Goal: Task Accomplishment & Management: Use online tool/utility

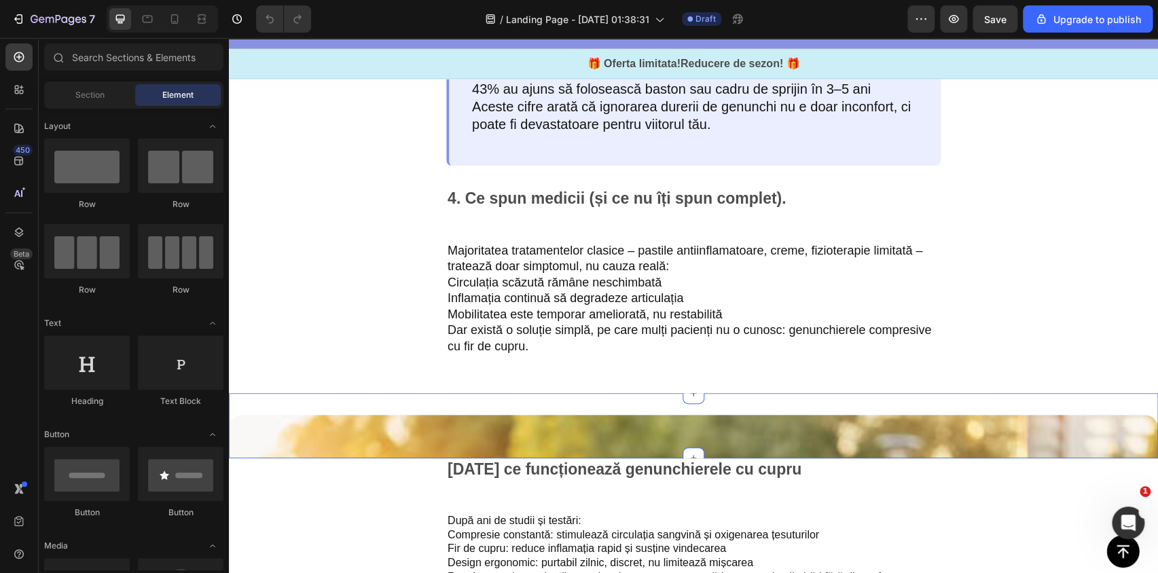
scroll to position [2222, 0]
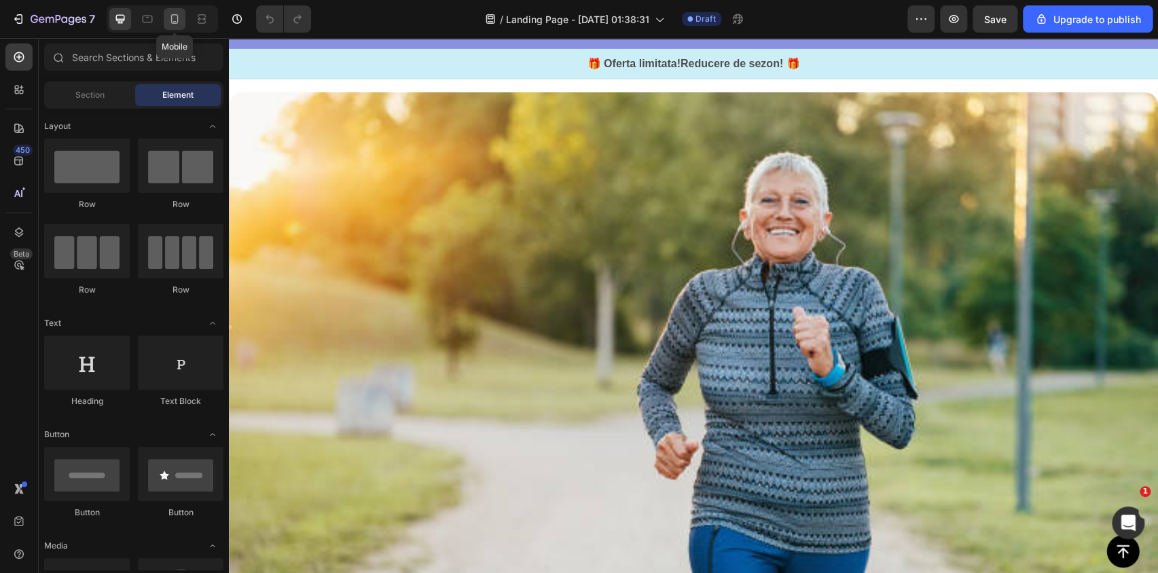
click at [169, 14] on icon at bounding box center [175, 19] width 14 height 14
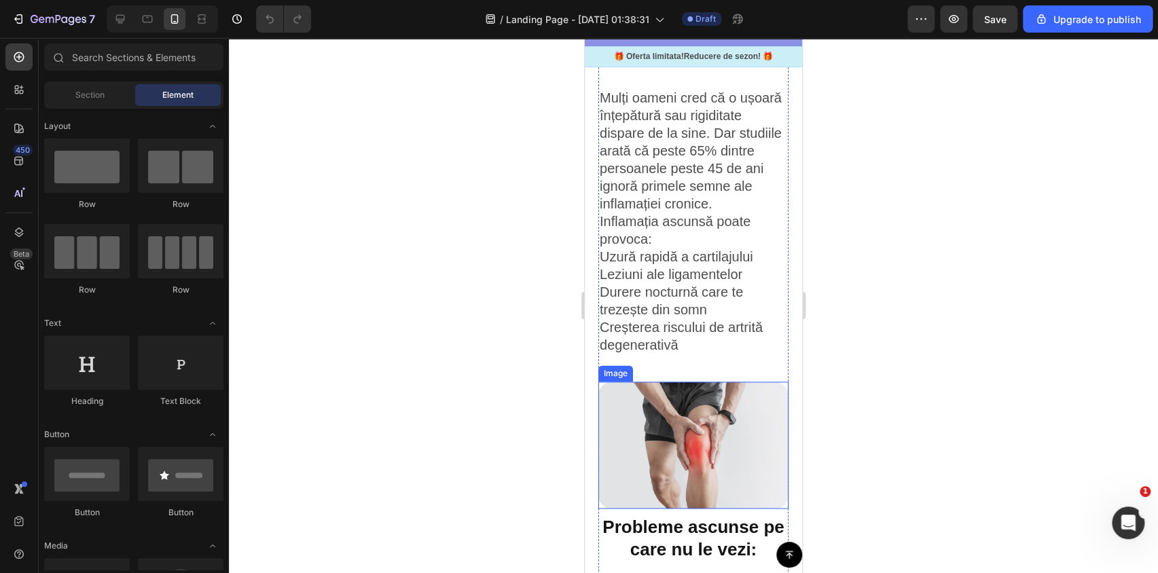
scroll to position [802, 0]
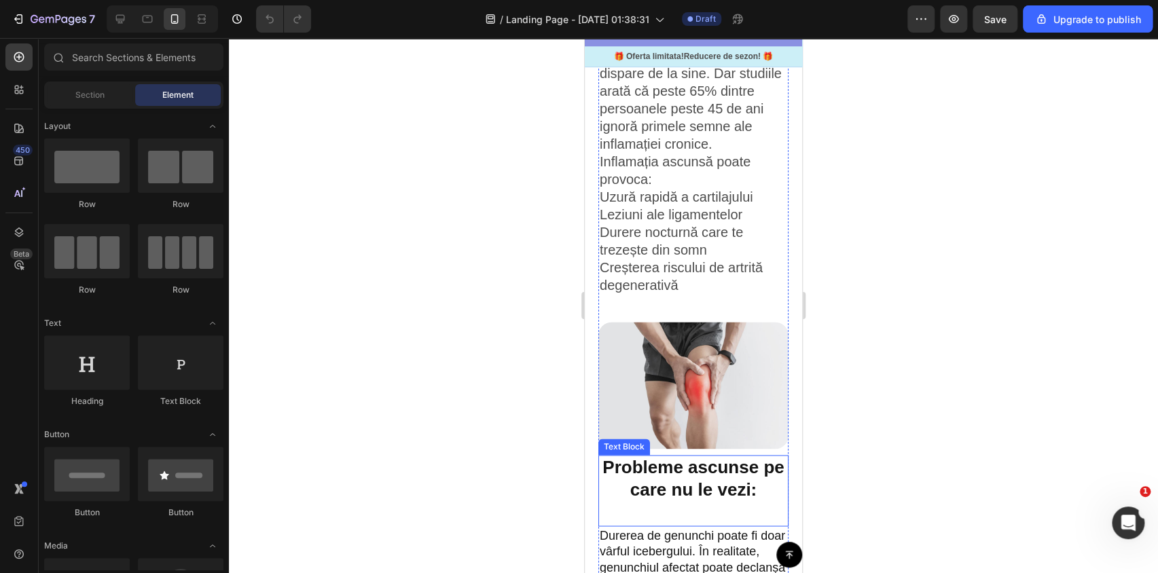
click at [627, 481] on p "Probleme ascunse pe care nu le vezi:" at bounding box center [693, 490] width 187 height 69
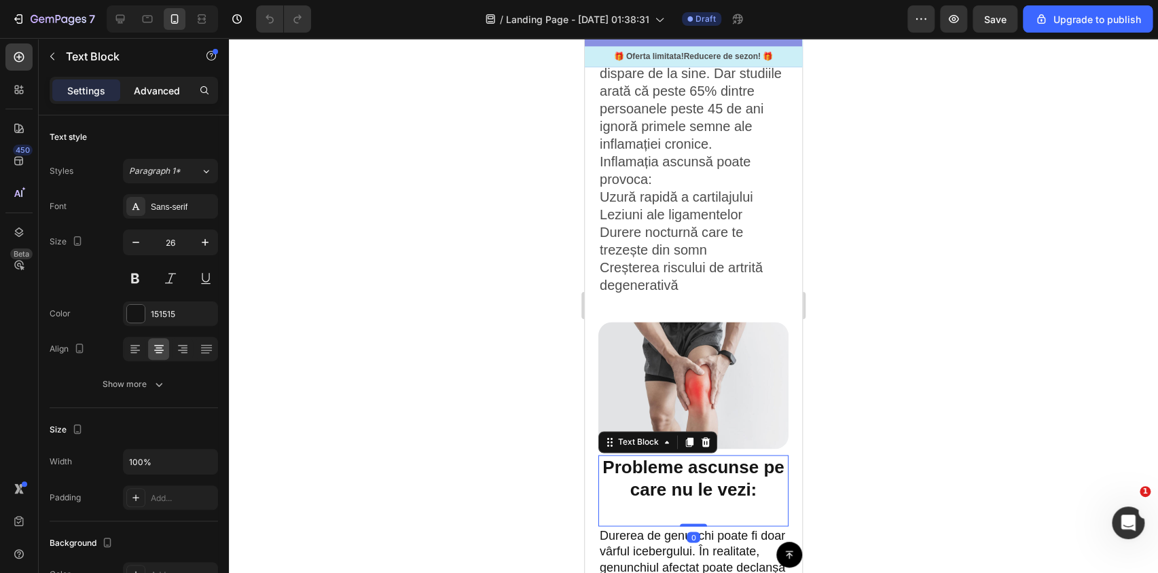
click at [159, 88] on p "Advanced" at bounding box center [157, 91] width 46 height 14
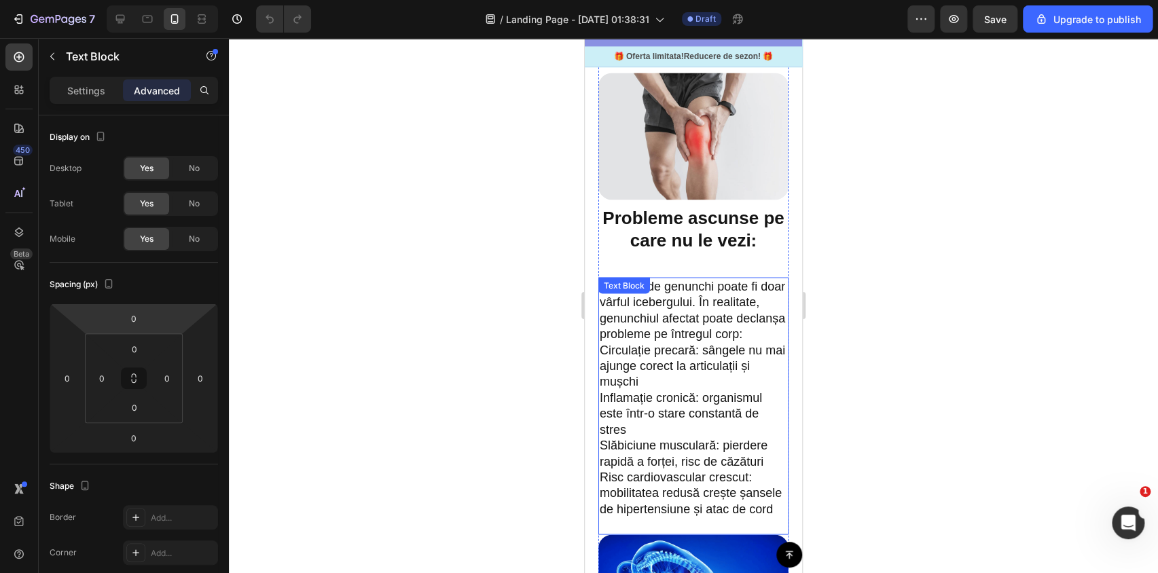
scroll to position [1049, 0]
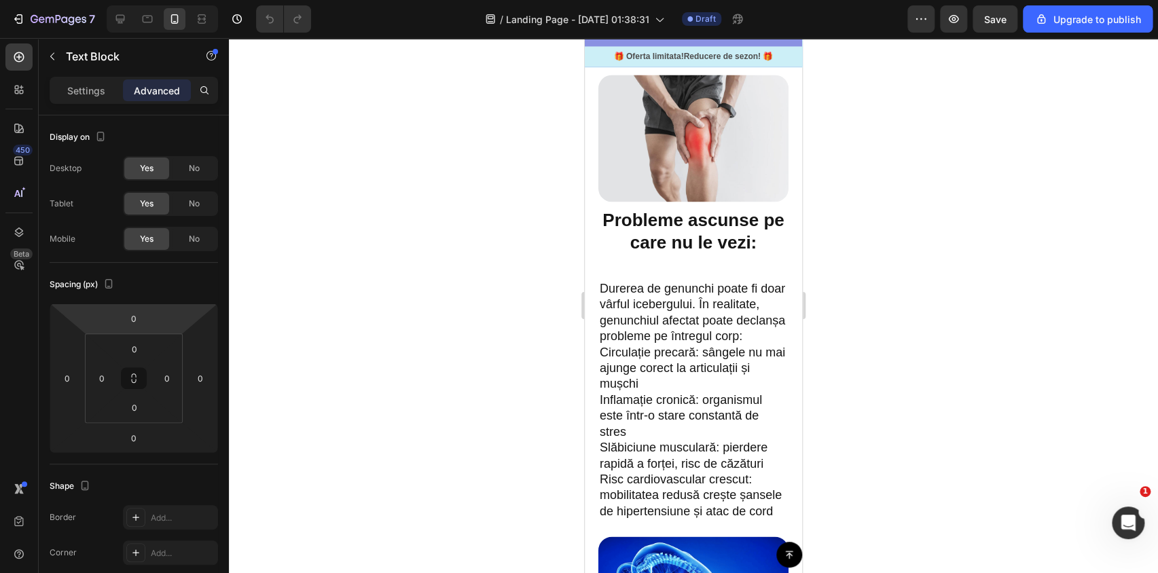
click at [613, 224] on p "Probleme ascunse pe care nu le vezi:" at bounding box center [693, 243] width 187 height 69
click at [84, 90] on p "Settings" at bounding box center [86, 91] width 38 height 14
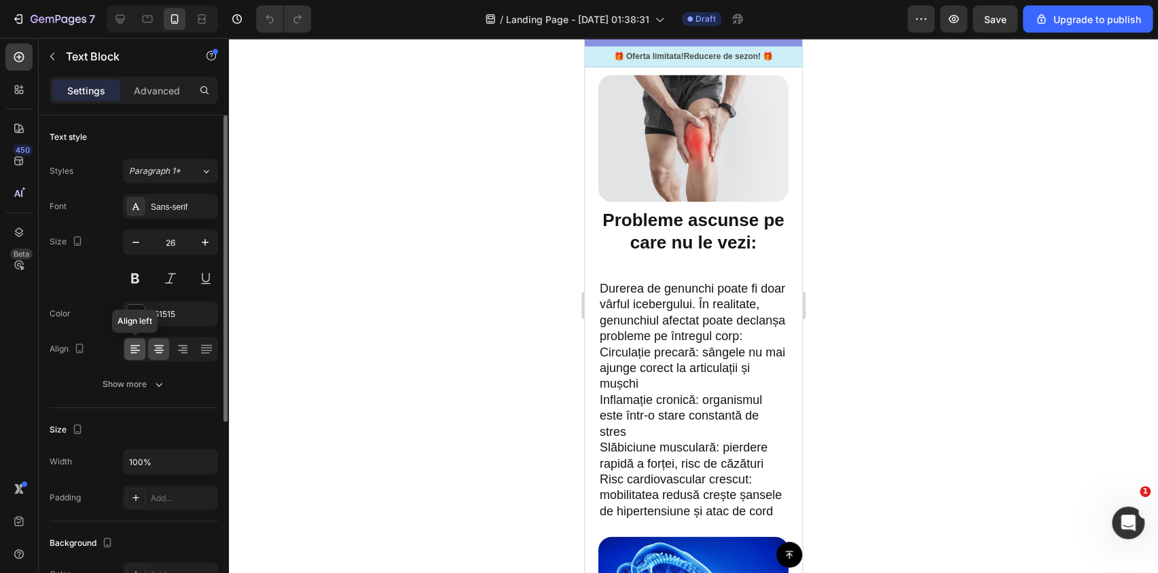
click at [136, 350] on icon at bounding box center [135, 350] width 10 height 1
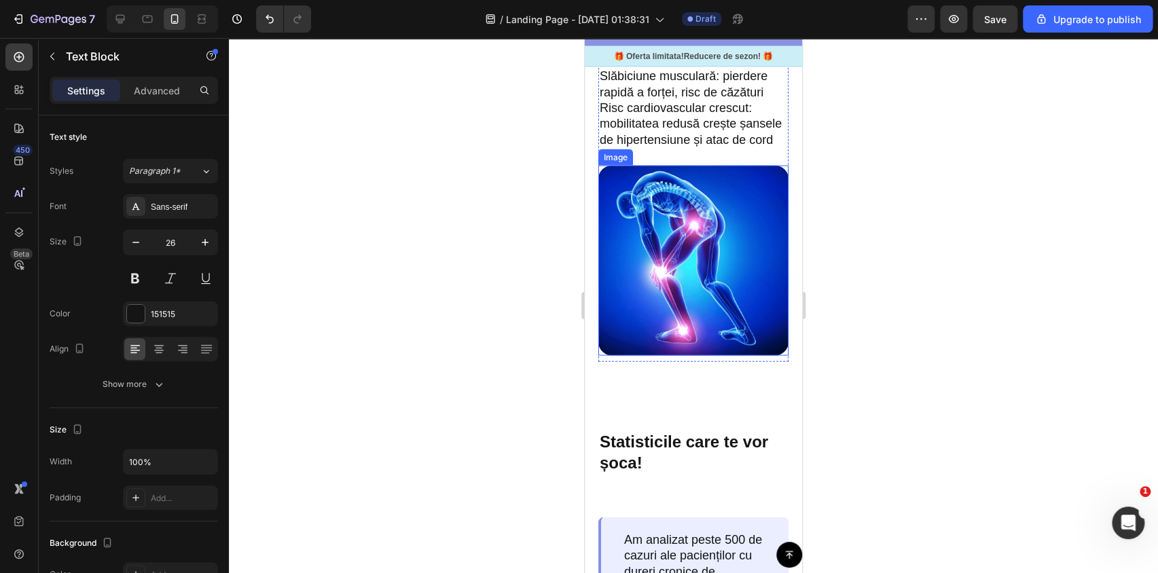
scroll to position [1419, 0]
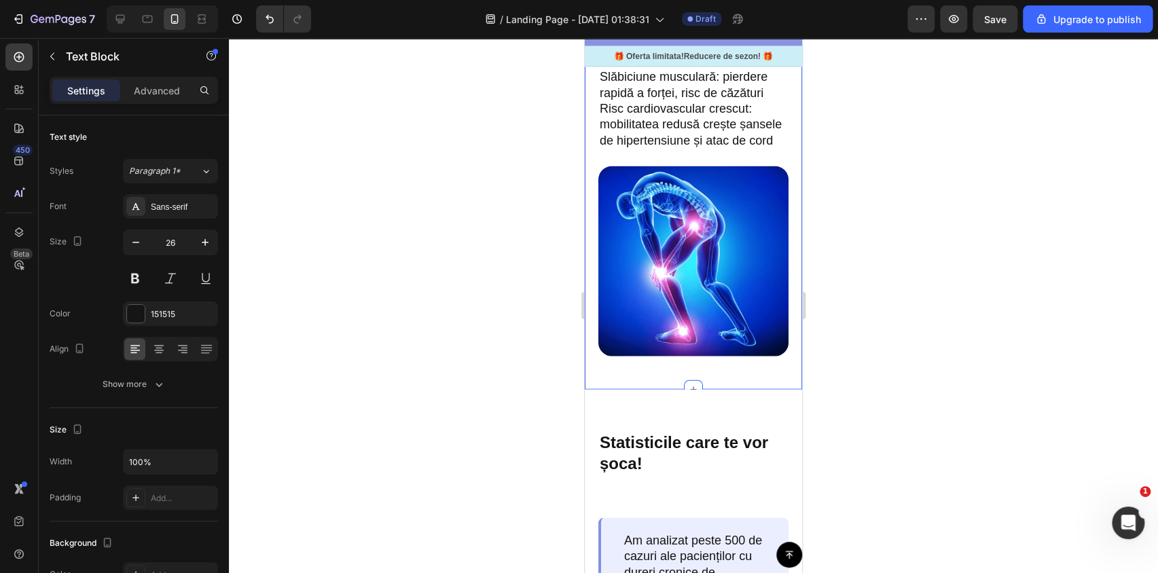
drag, startPoint x: 588, startPoint y: 347, endPoint x: 614, endPoint y: 340, distance: 26.7
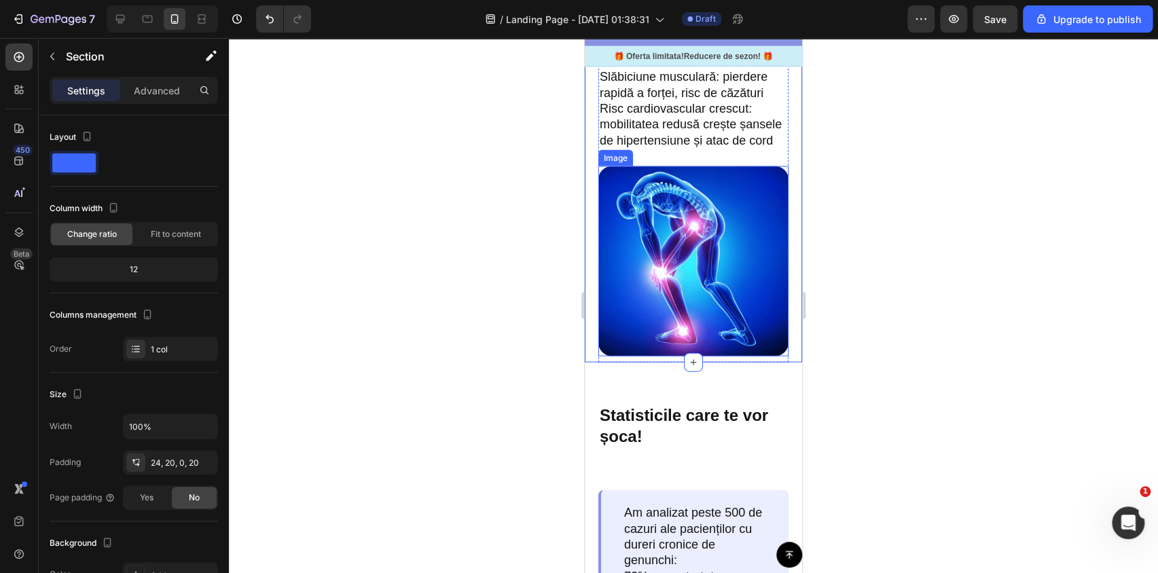
click at [615, 340] on img at bounding box center [693, 261] width 190 height 190
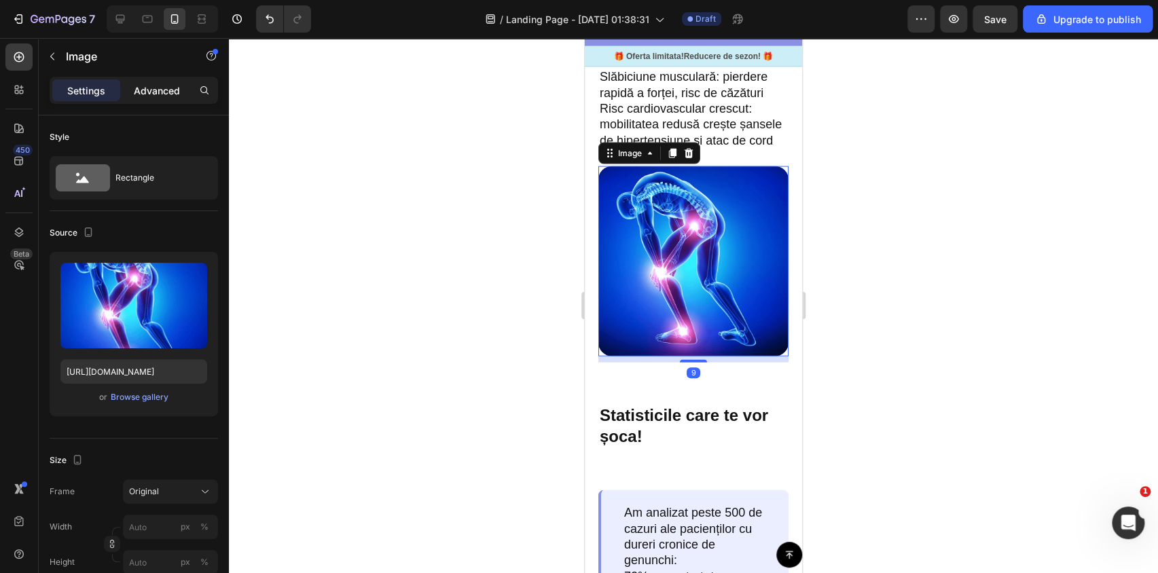
click at [150, 88] on p "Advanced" at bounding box center [157, 91] width 46 height 14
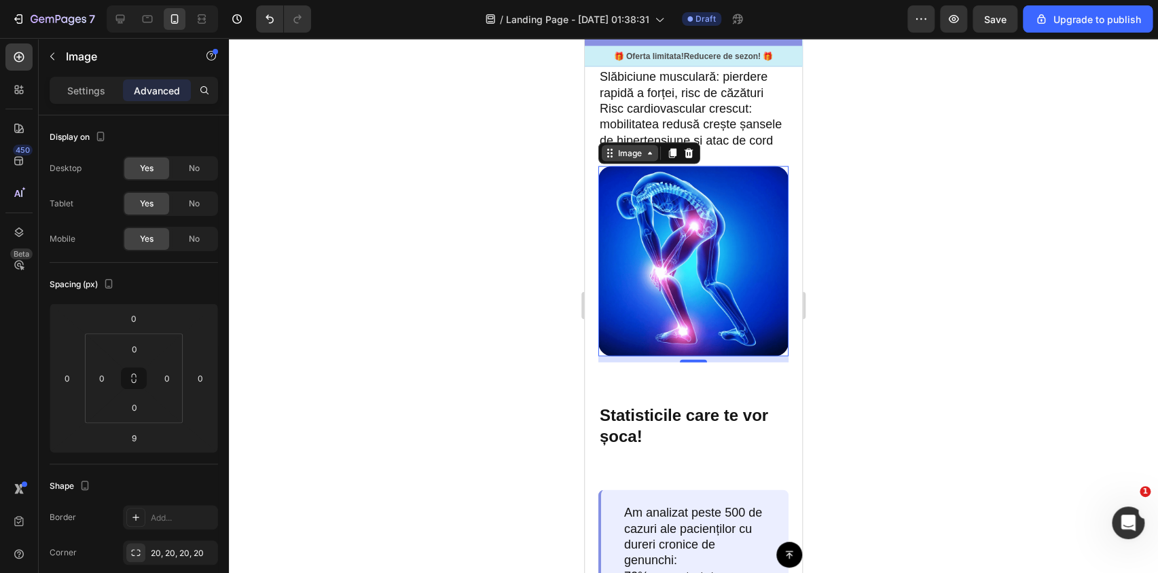
click at [624, 160] on div "Image" at bounding box center [629, 153] width 29 height 12
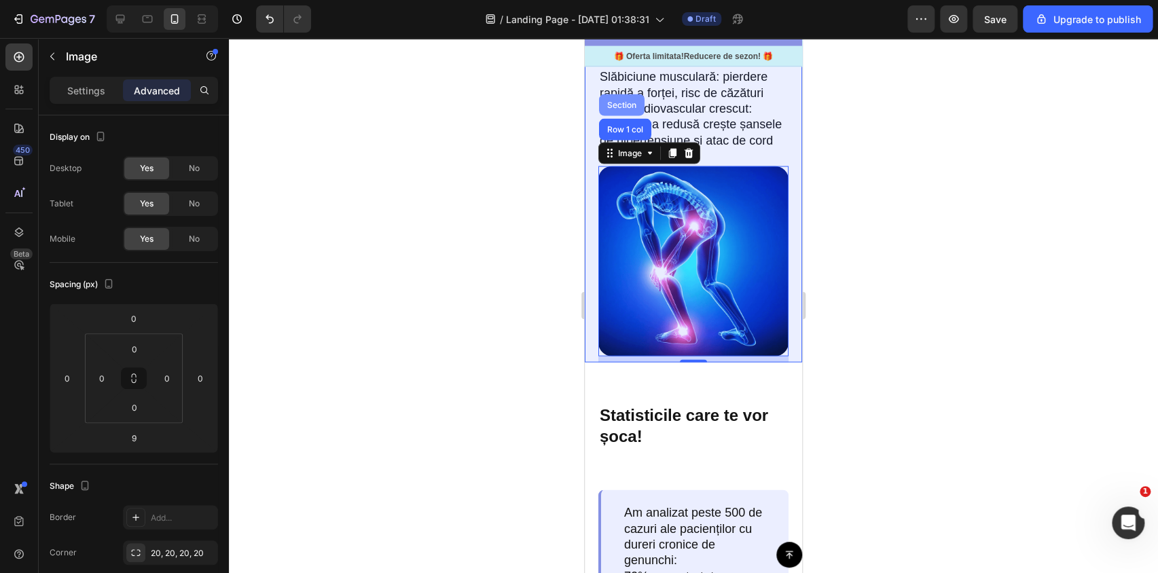
click at [618, 116] on div "Section" at bounding box center [621, 105] width 45 height 22
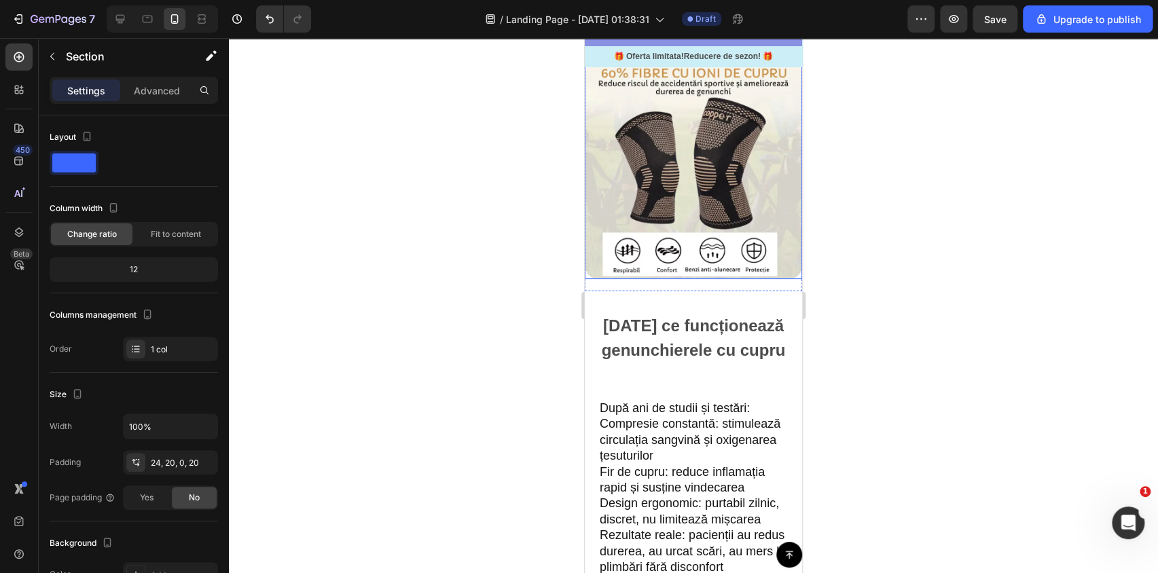
scroll to position [2654, 0]
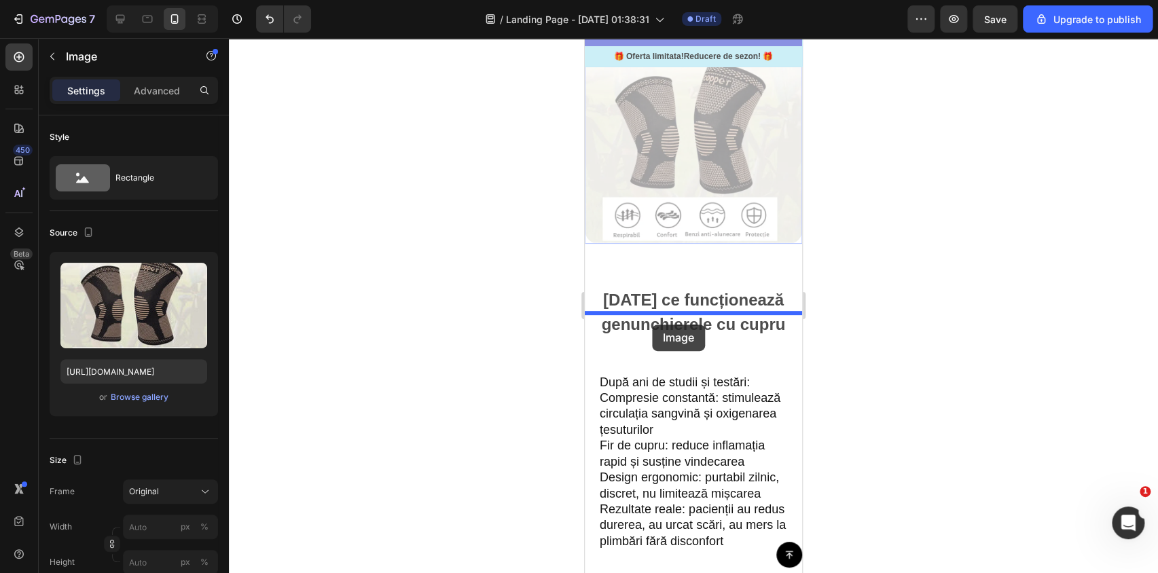
drag, startPoint x: 636, startPoint y: 168, endPoint x: 652, endPoint y: 325, distance: 157.0
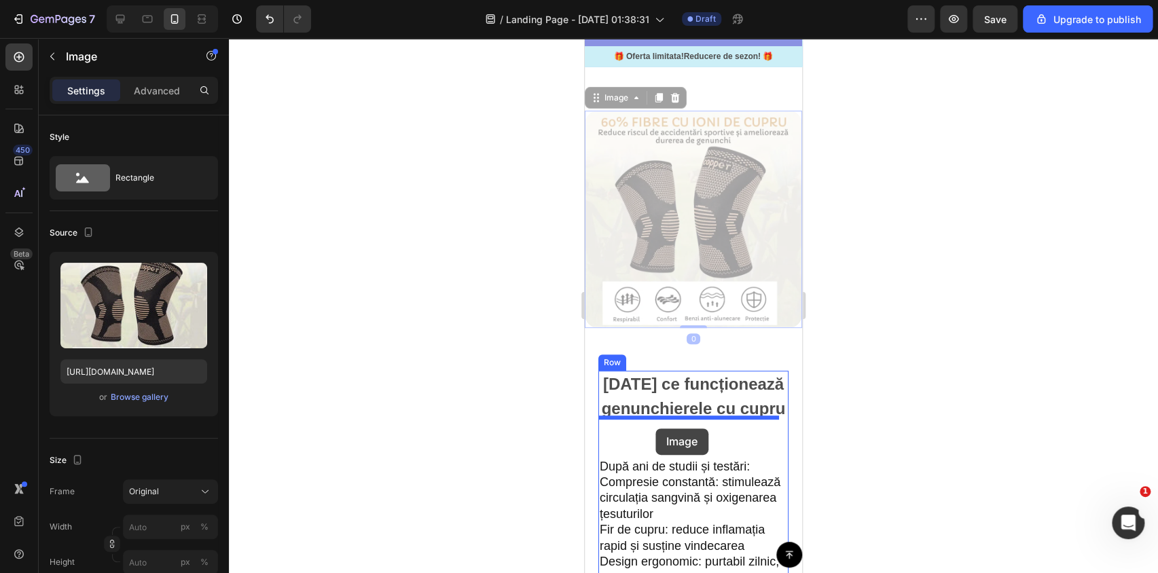
drag, startPoint x: 672, startPoint y: 285, endPoint x: 655, endPoint y: 428, distance: 144.2
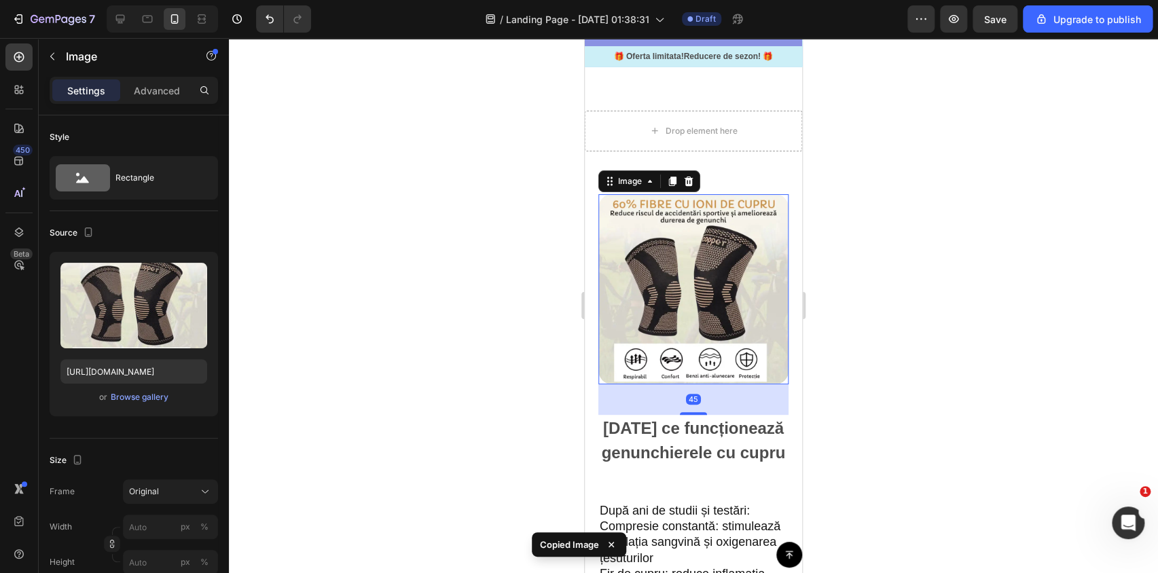
drag, startPoint x: 694, startPoint y: 429, endPoint x: 759, endPoint y: 206, distance: 232.7
click at [705, 384] on div "45" at bounding box center [693, 384] width 190 height 0
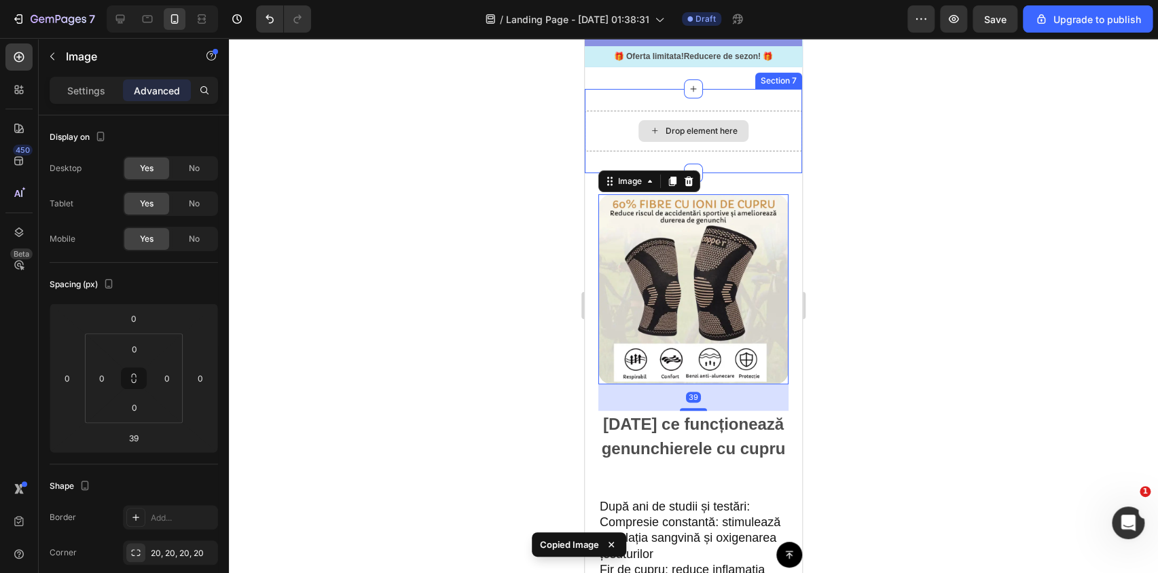
click at [760, 151] on div "Drop element here" at bounding box center [693, 131] width 217 height 41
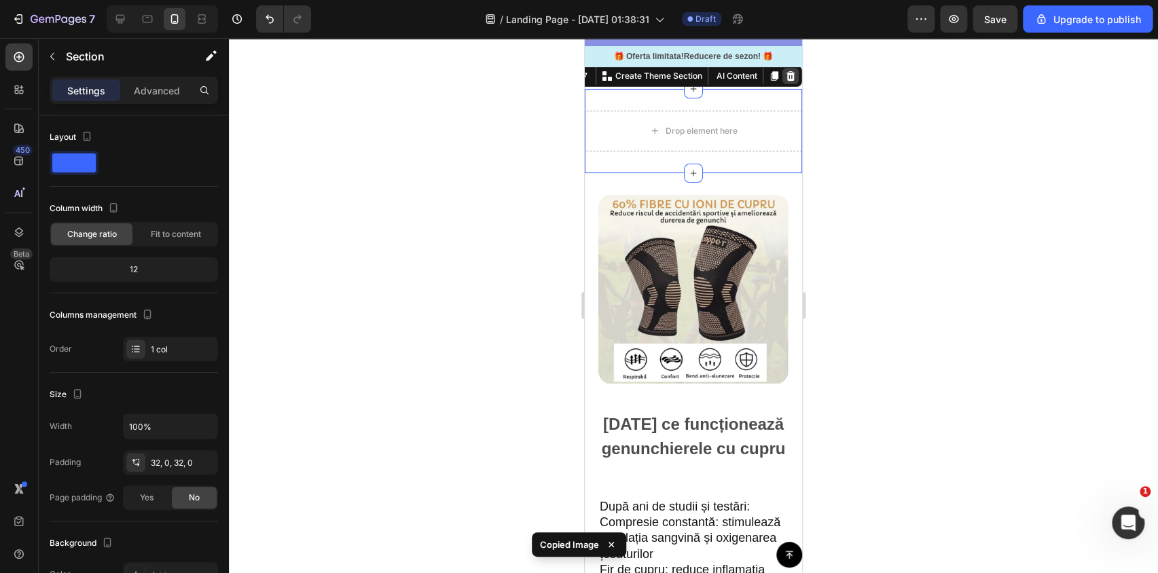
click at [787, 84] on div at bounding box center [790, 76] width 16 height 16
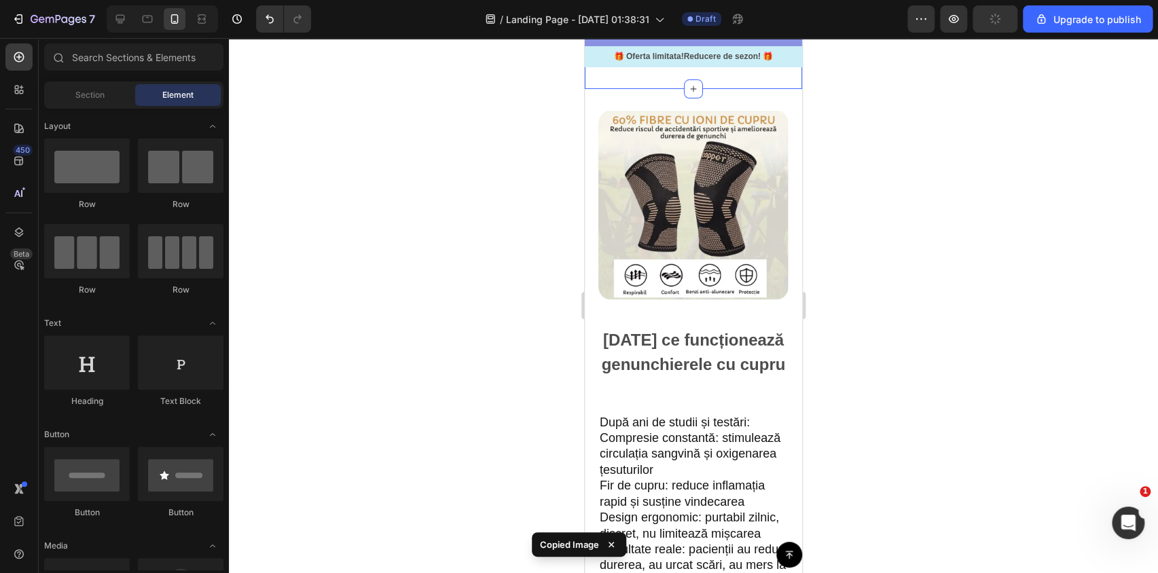
click at [775, 83] on div "Drop element here Section 6" at bounding box center [693, 47] width 217 height 84
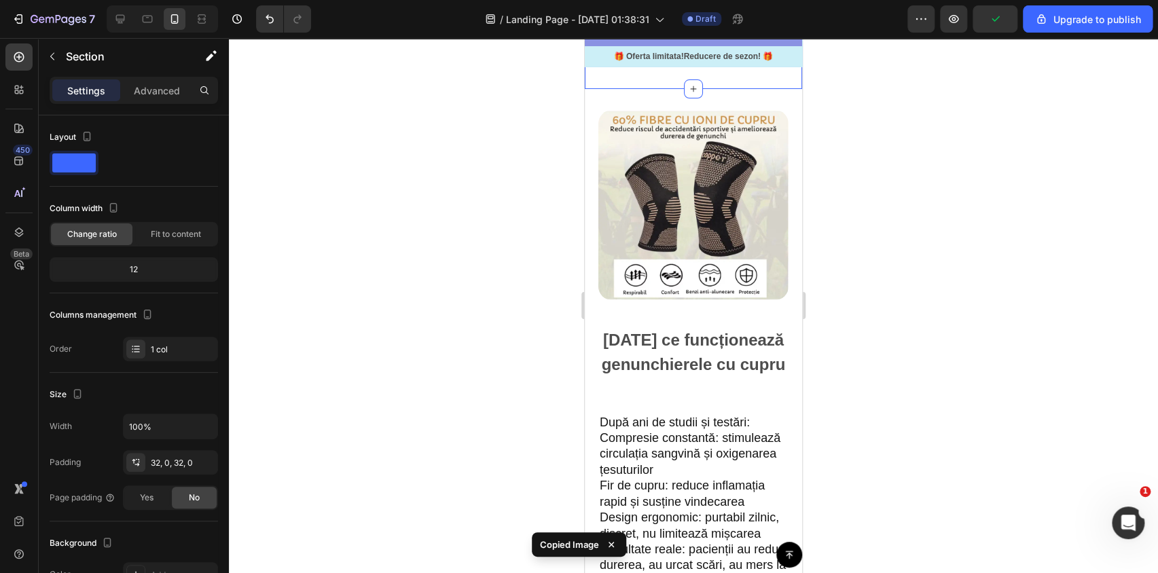
click at [785, 24] on icon at bounding box center [790, 18] width 11 height 11
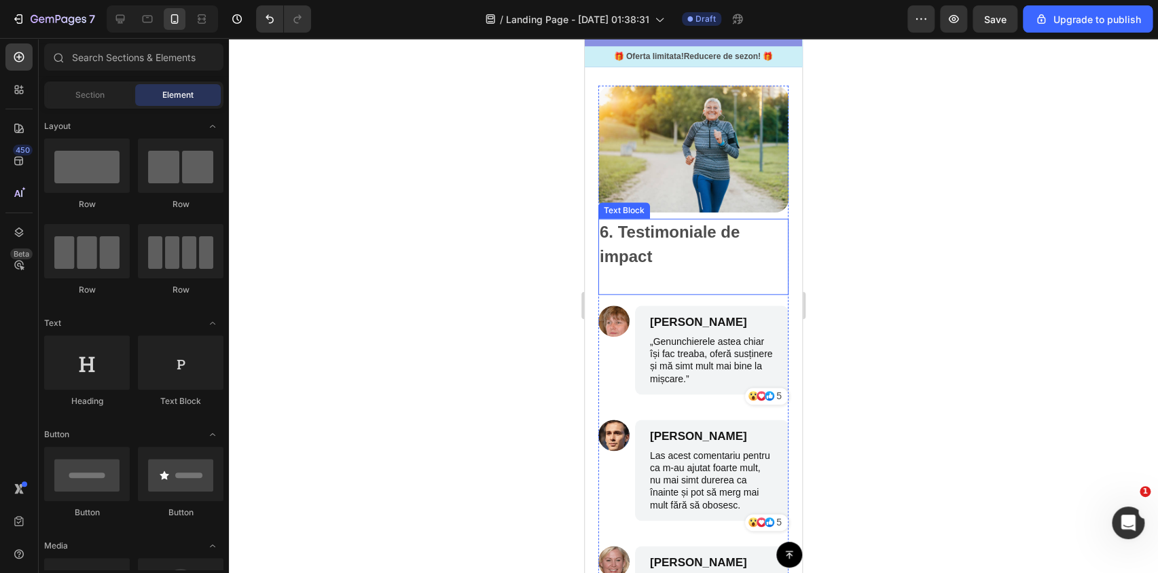
scroll to position [3210, 0]
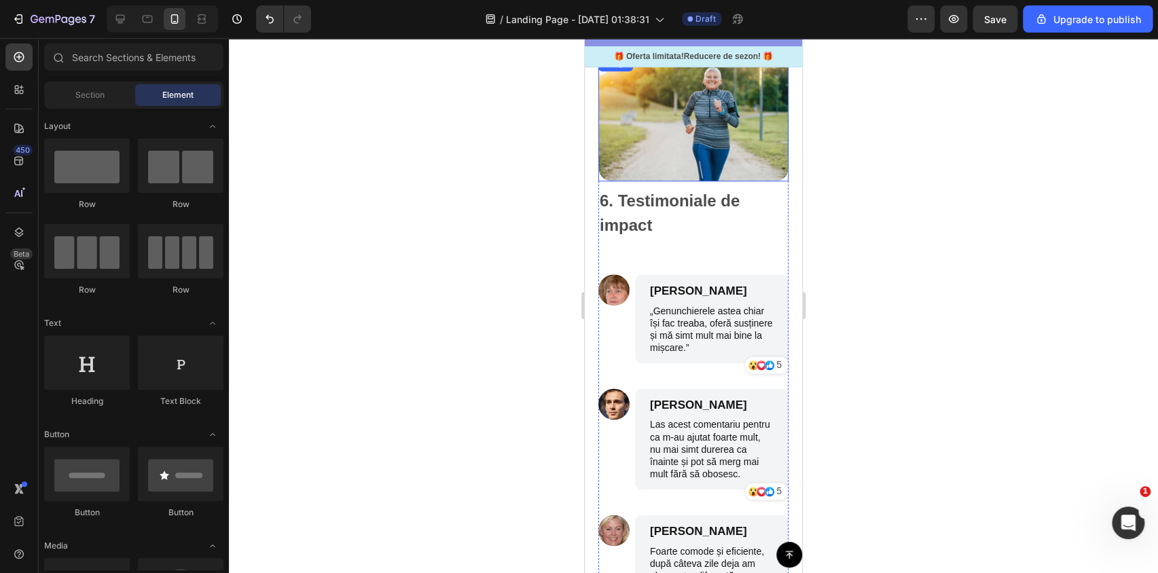
click at [701, 159] on img at bounding box center [693, 118] width 190 height 127
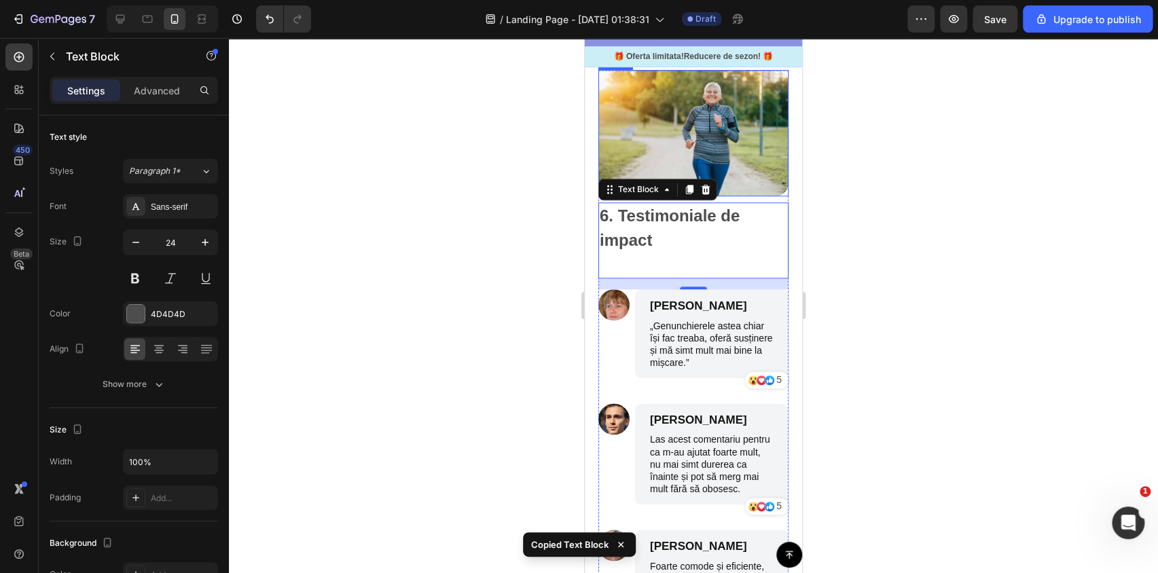
scroll to position [3148, 0]
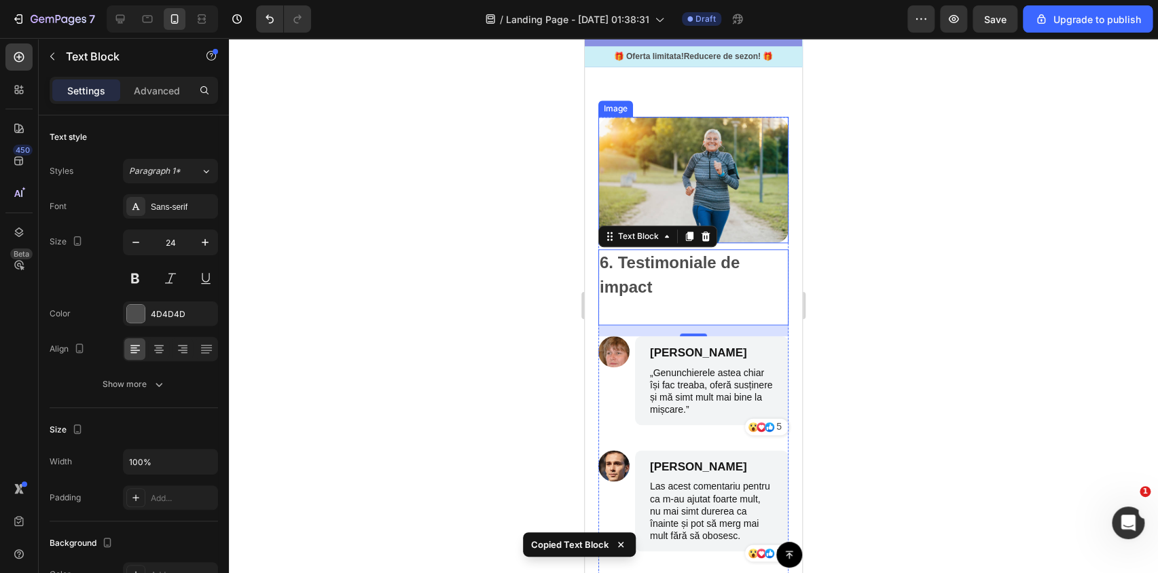
click at [728, 160] on img at bounding box center [693, 180] width 190 height 127
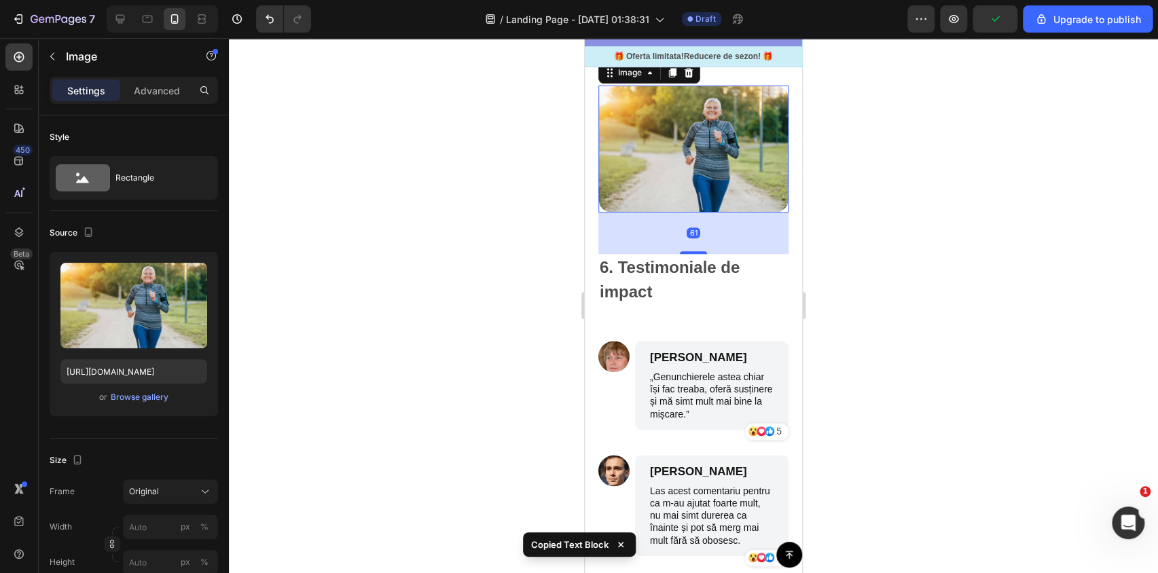
drag, startPoint x: 693, startPoint y: 240, endPoint x: 703, endPoint y: 276, distance: 36.6
click at [703, 213] on div "61" at bounding box center [693, 213] width 190 height 0
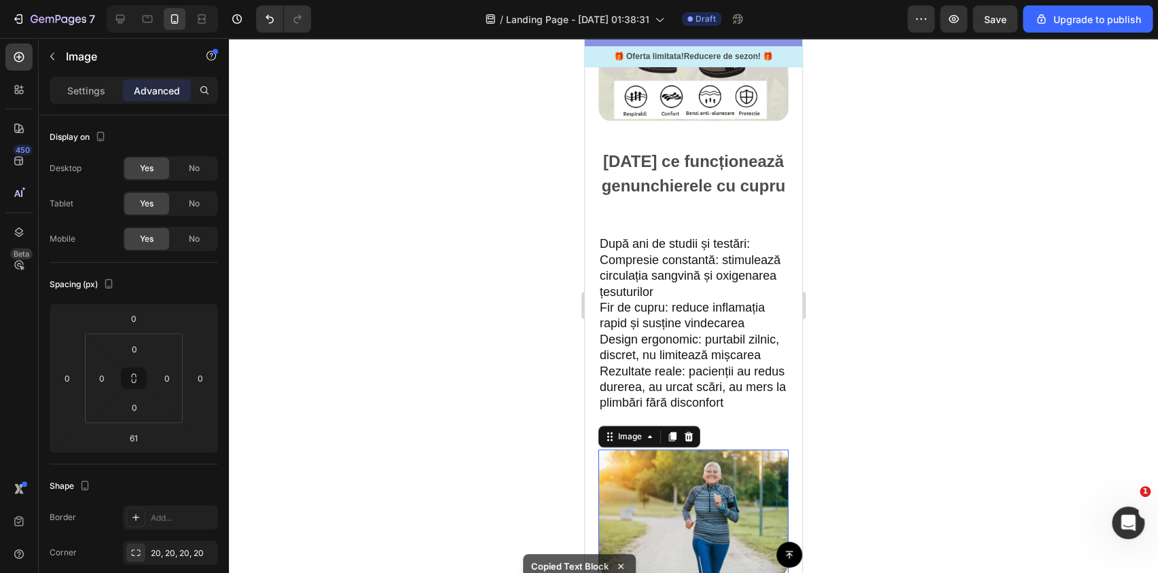
scroll to position [2777, 0]
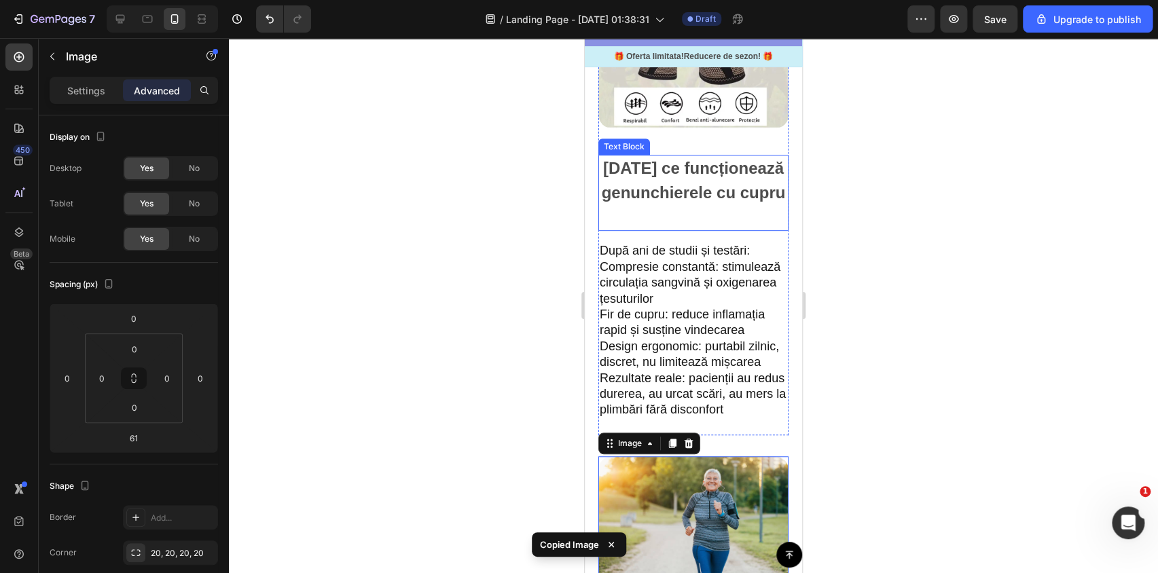
click at [673, 202] on p "[DATE] ce funcționează genunchierele cu cupru" at bounding box center [693, 192] width 187 height 73
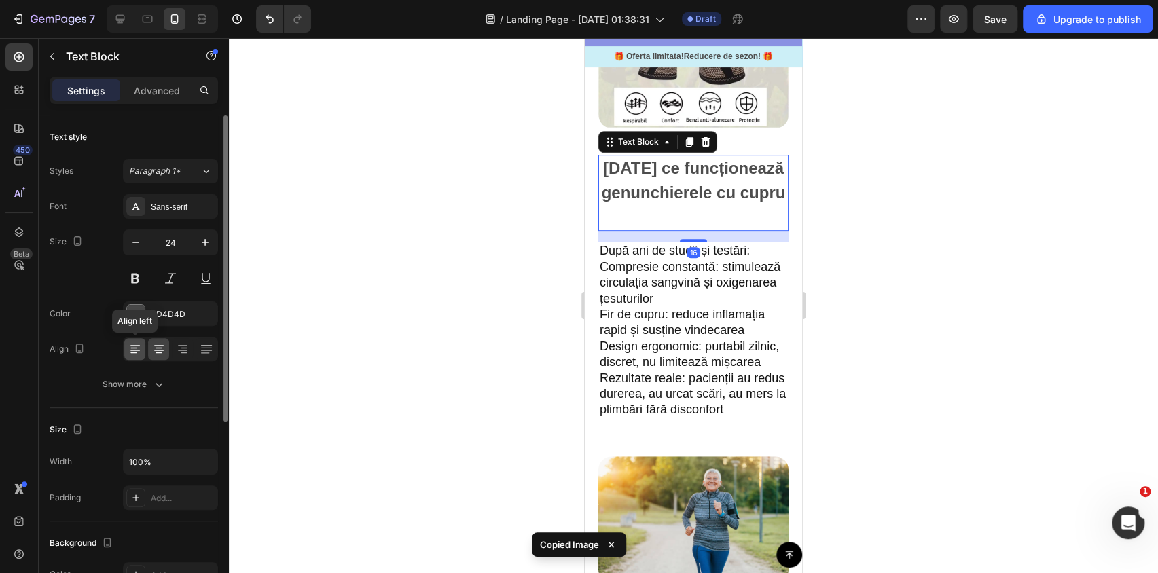
click at [132, 348] on icon at bounding box center [135, 349] width 14 height 14
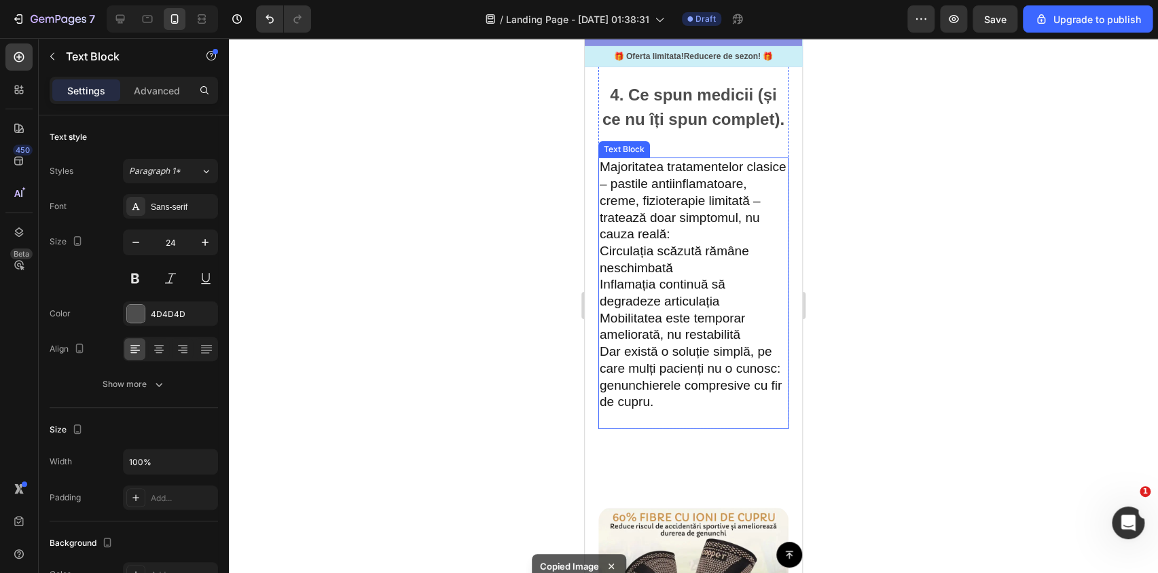
scroll to position [2098, 0]
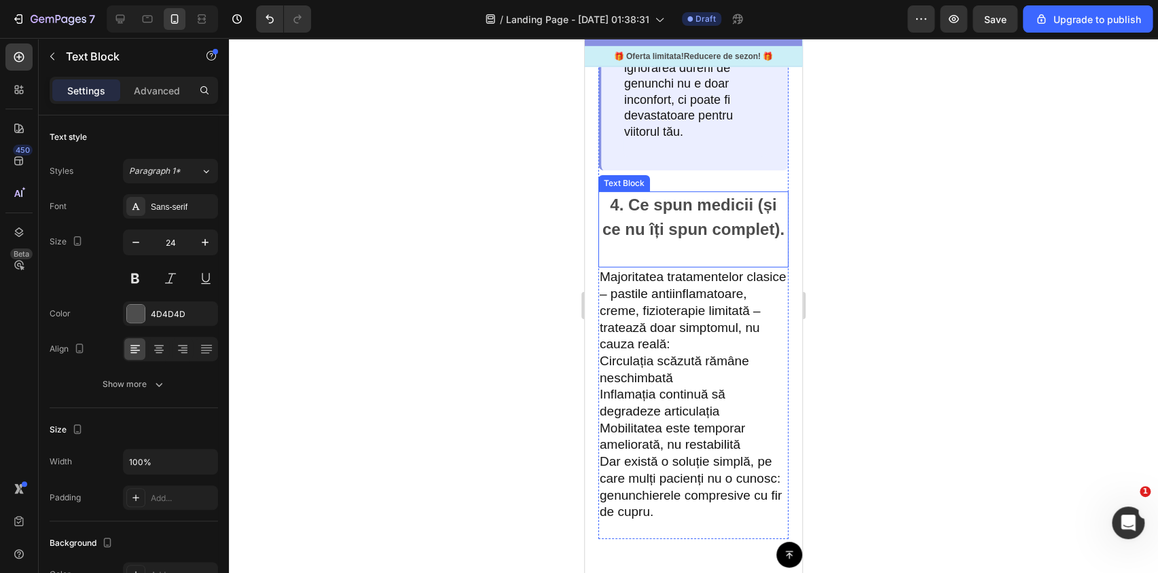
click at [631, 234] on p "4. Ce spun medicii (și ce nu îți spun complet)." at bounding box center [693, 229] width 187 height 73
click at [660, 244] on p "4. Ce spun medicii (și ce nu îți spun complet)." at bounding box center [693, 229] width 187 height 73
click at [622, 217] on p "4. Ce spun medicii (și ce nu îți spun complet)." at bounding box center [693, 229] width 187 height 73
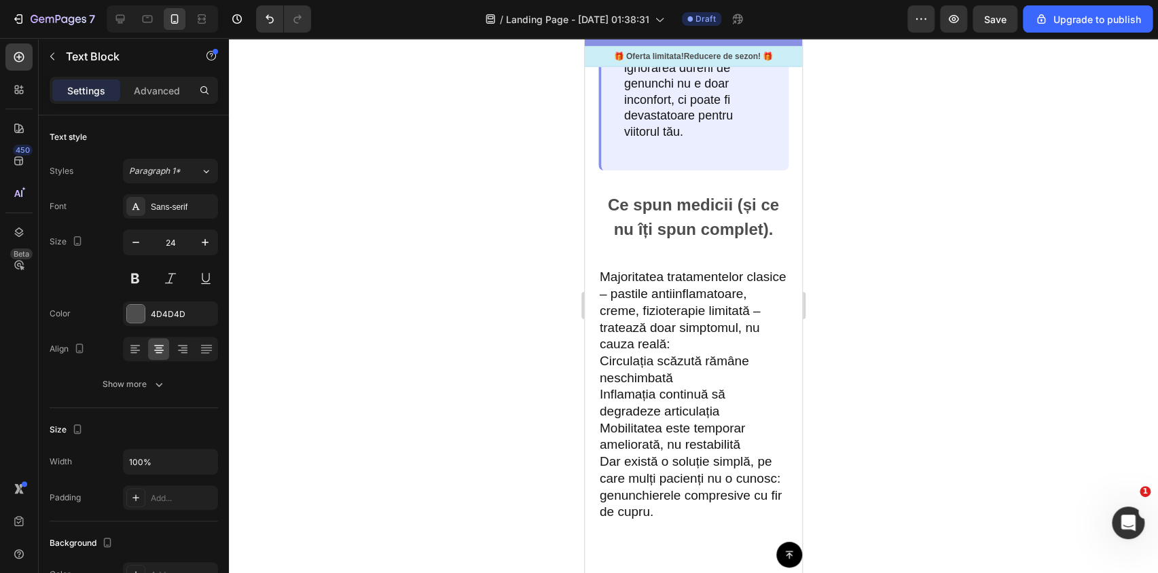
click at [625, 227] on p "Ce spun medicii (și ce nu îți spun complet)." at bounding box center [693, 229] width 187 height 73
click at [126, 353] on div at bounding box center [134, 349] width 21 height 22
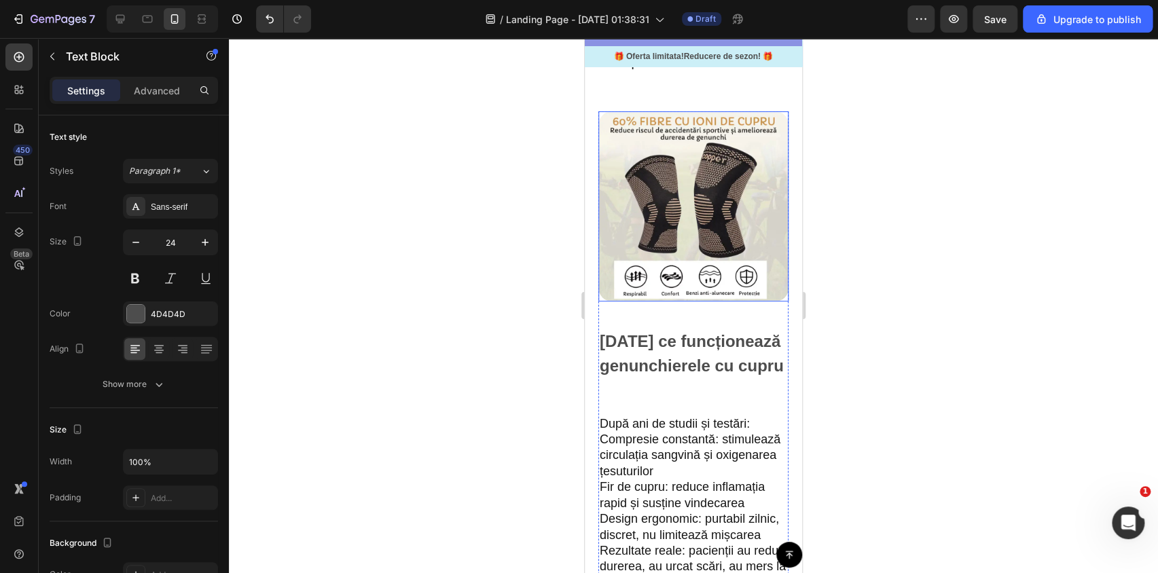
scroll to position [2654, 0]
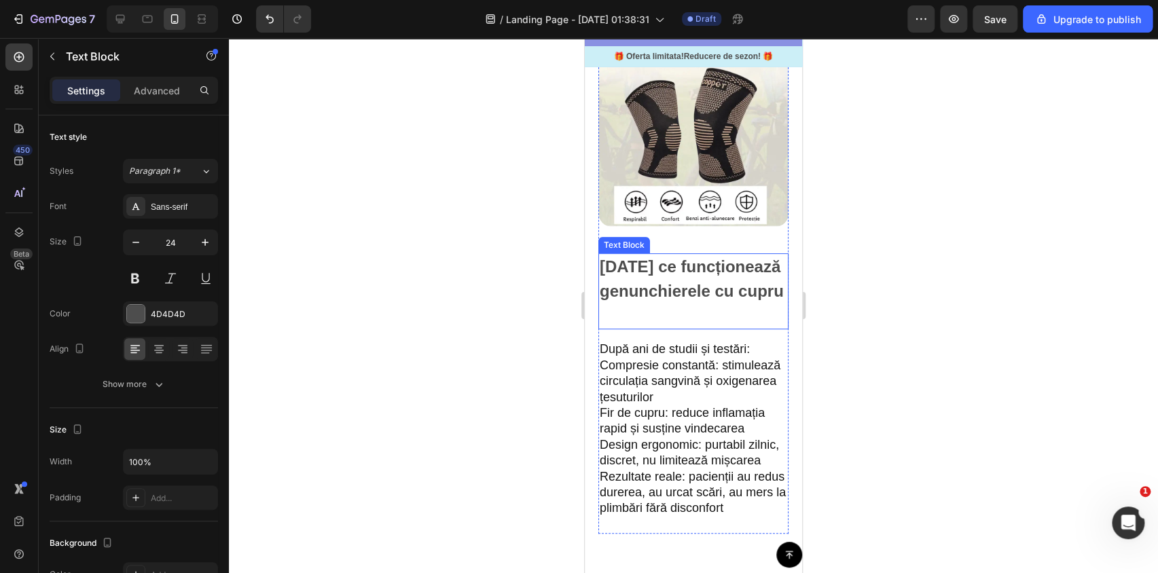
click at [656, 295] on p "[DATE] ce funcționează genunchierele cu cupru" at bounding box center [693, 291] width 187 height 73
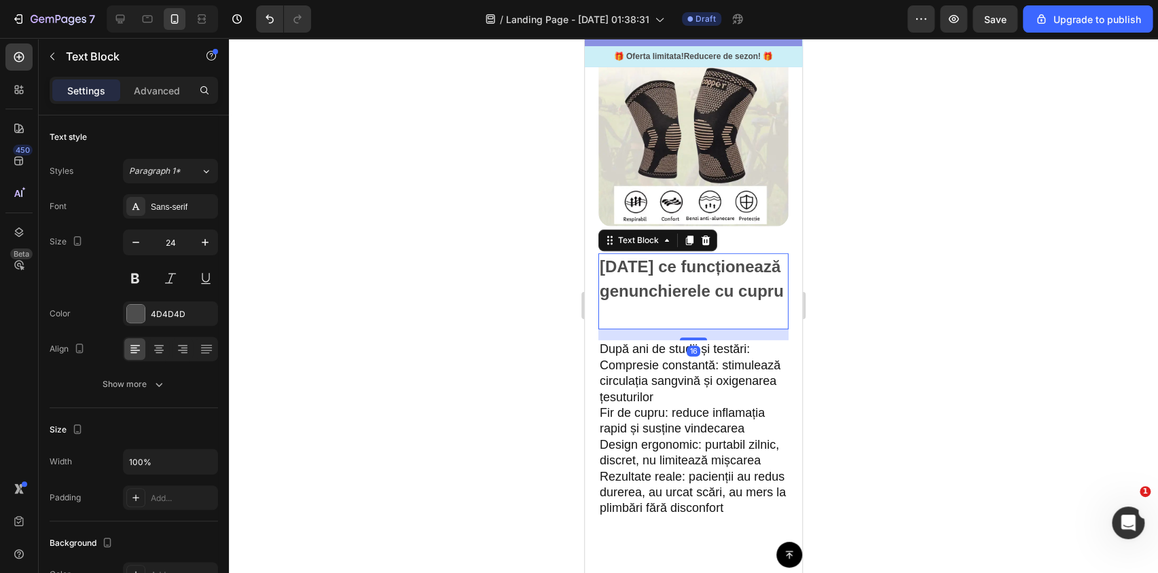
click at [615, 261] on p "[DATE] ce funcționează genunchierele cu cupru" at bounding box center [693, 291] width 187 height 73
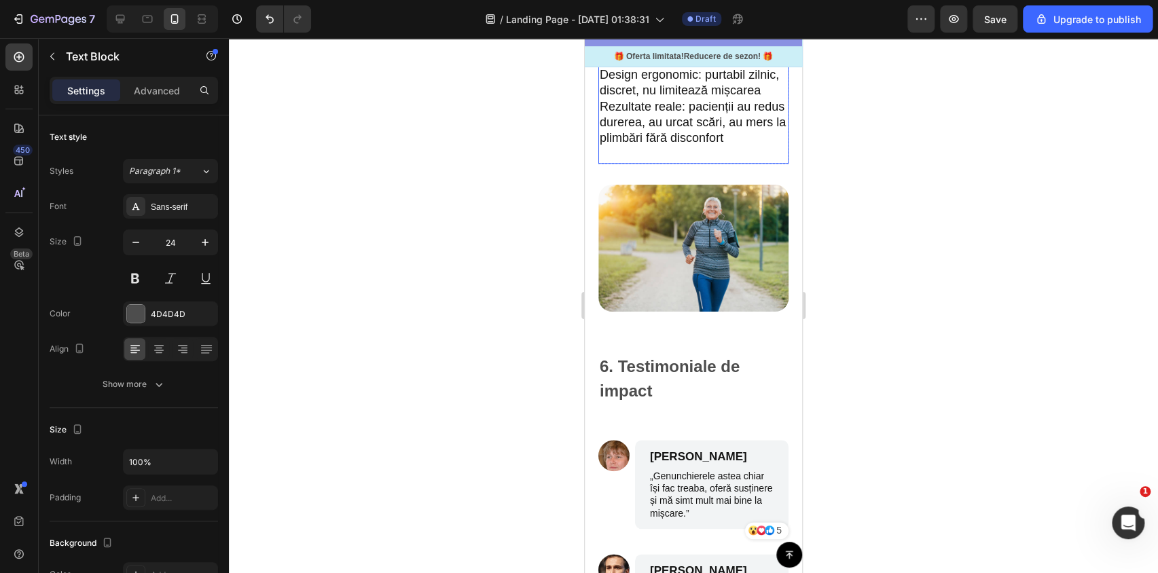
scroll to position [3148, 0]
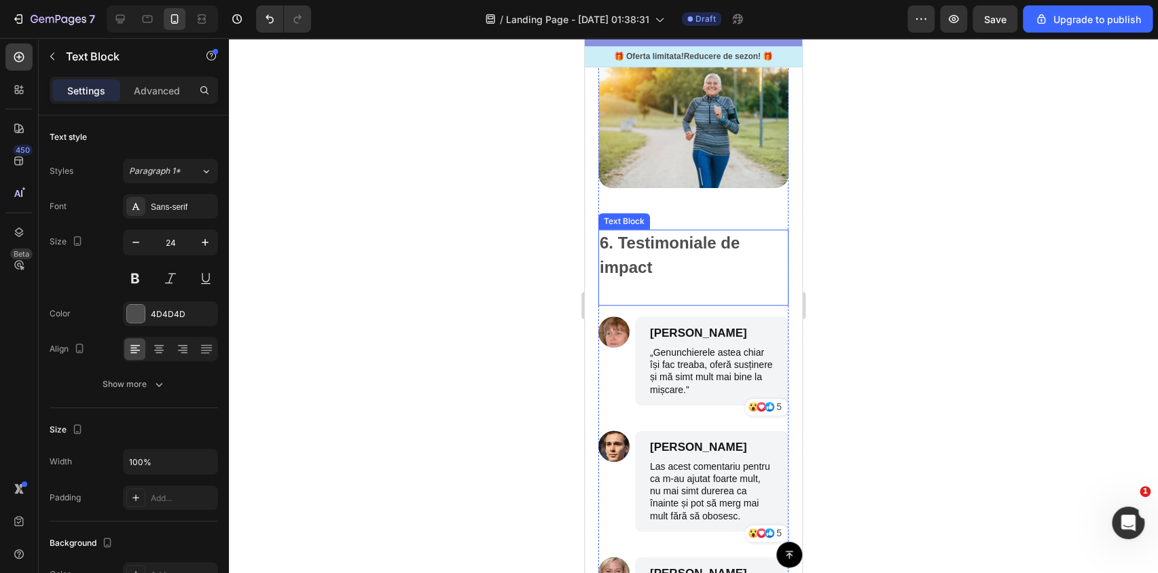
click at [619, 267] on p "6. Testimoniale de impact" at bounding box center [693, 267] width 187 height 73
click at [619, 268] on p "6. Testimoniale de impact" at bounding box center [693, 267] width 187 height 73
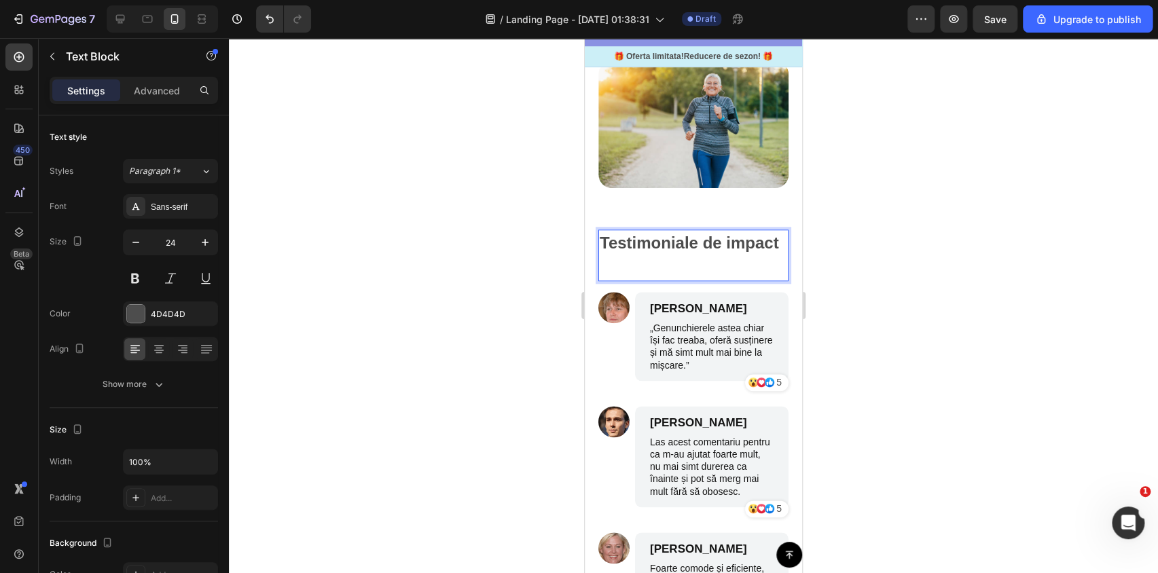
click at [538, 352] on div at bounding box center [693, 305] width 929 height 535
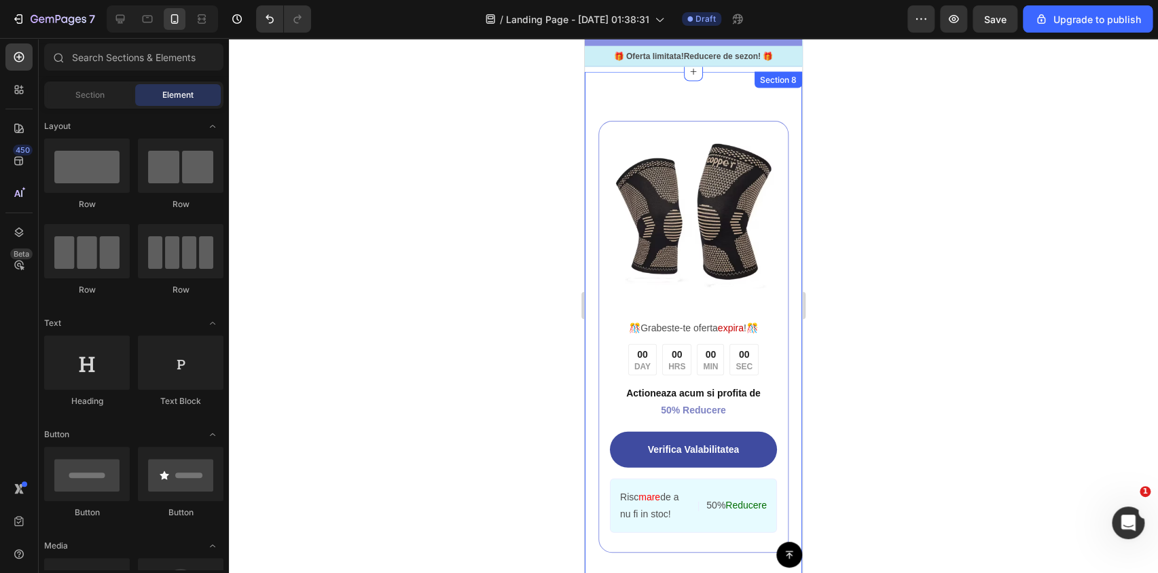
scroll to position [4197, 0]
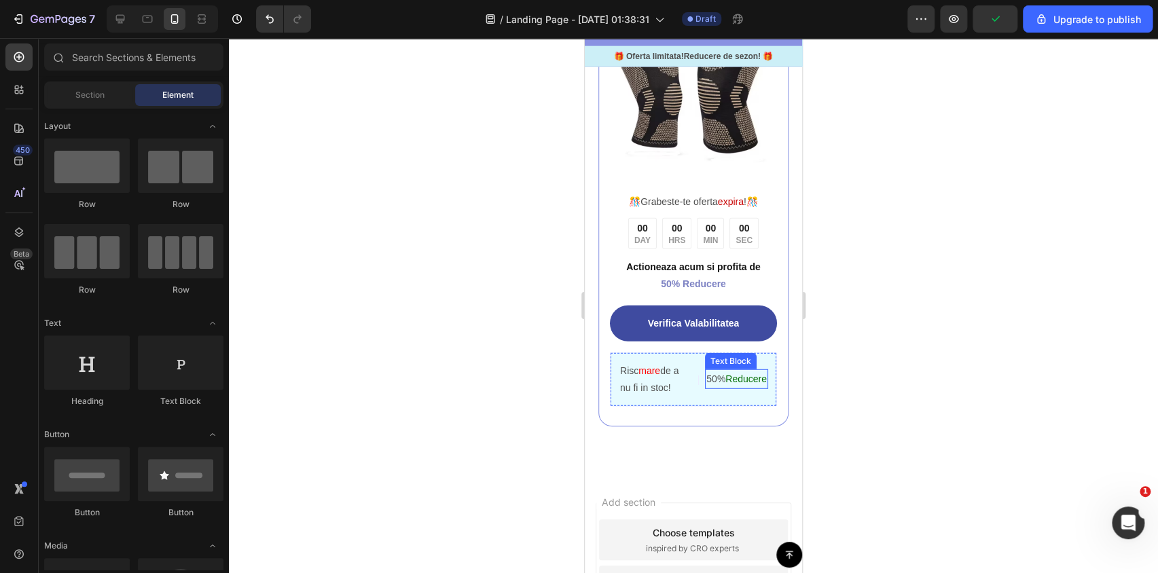
click at [720, 371] on p "50% Reducere" at bounding box center [736, 379] width 60 height 17
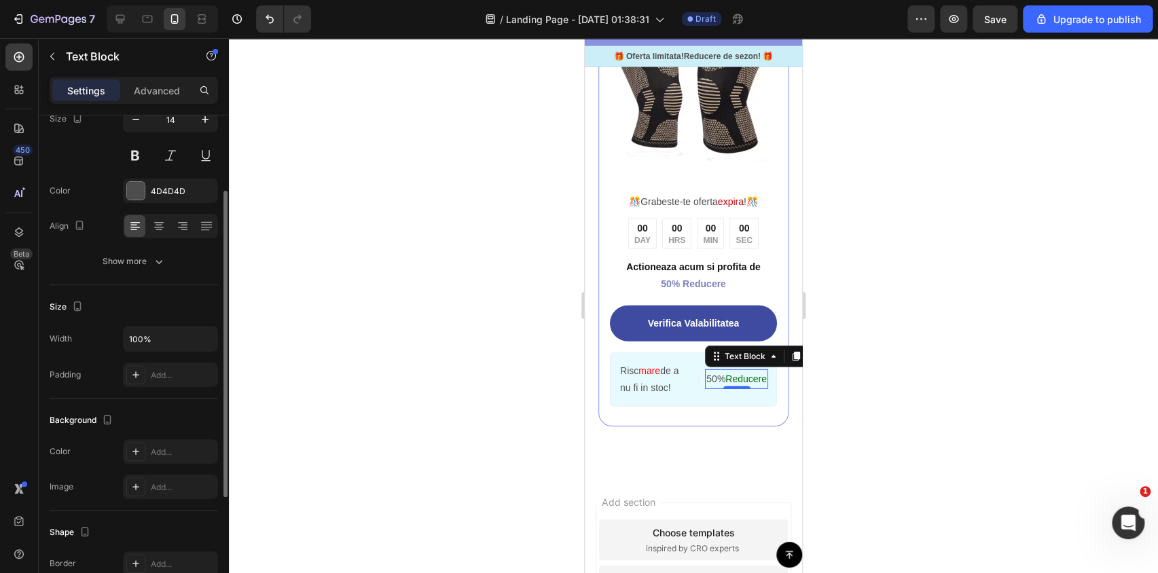
scroll to position [0, 0]
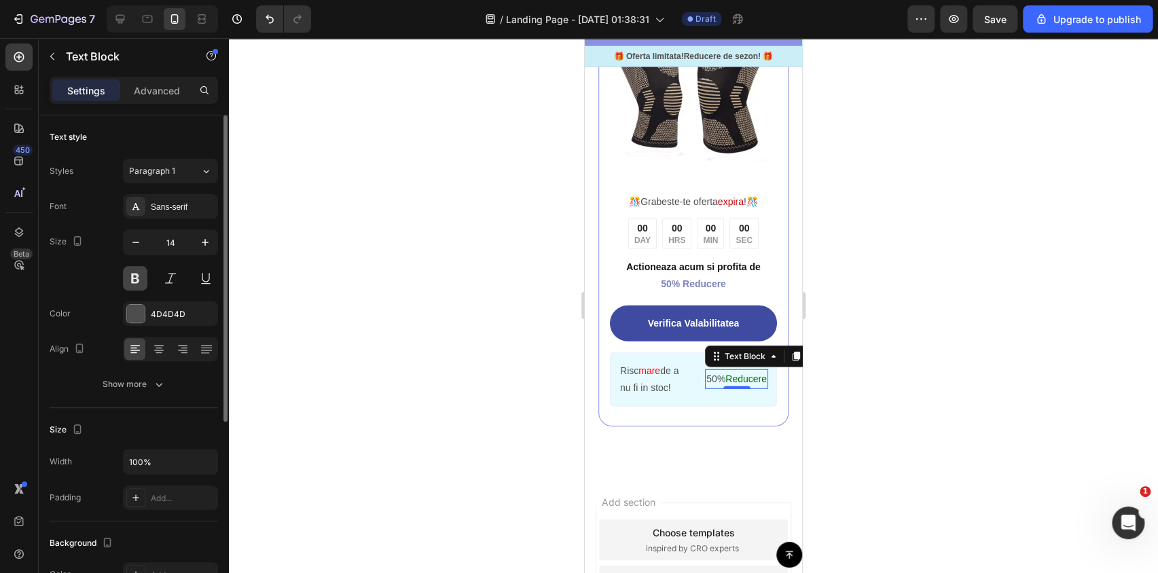
click at [138, 278] on button at bounding box center [135, 278] width 24 height 24
click at [659, 371] on p "Risc mare de a nu fi in stoc!" at bounding box center [654, 380] width 69 height 34
click at [140, 274] on button at bounding box center [135, 278] width 24 height 24
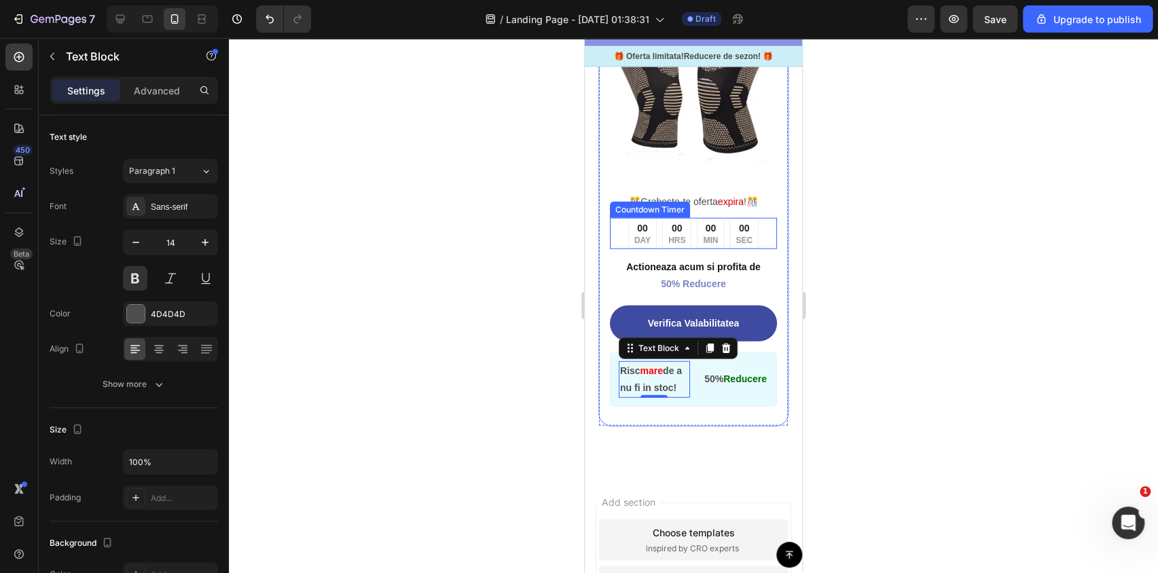
click at [703, 236] on p "MIN" at bounding box center [710, 241] width 15 height 11
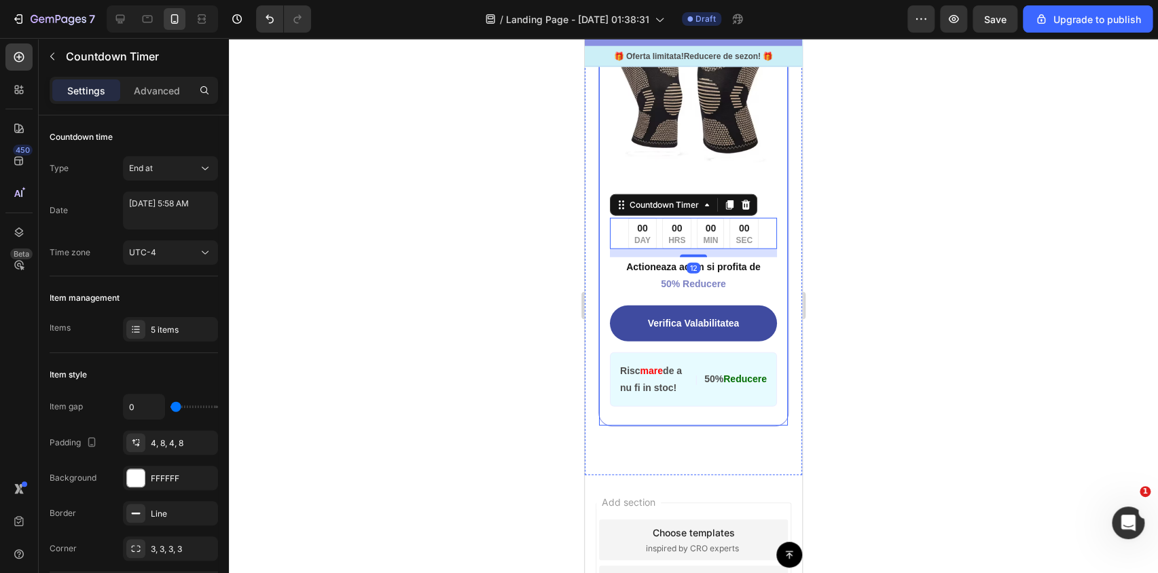
click at [658, 398] on div "Risc mare de a nu fi in stoc!" at bounding box center [654, 379] width 71 height 37
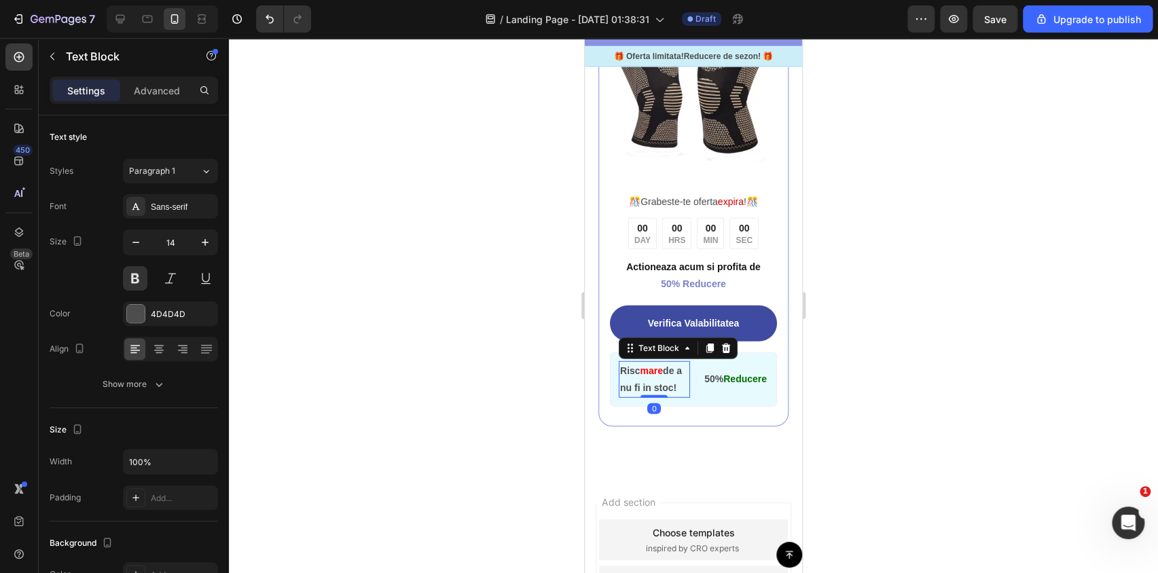
click at [648, 384] on p "Risc mare de a nu fi in stoc!" at bounding box center [654, 380] width 69 height 34
click at [139, 240] on icon "button" at bounding box center [136, 243] width 14 height 14
click at [207, 240] on icon "button" at bounding box center [205, 243] width 14 height 14
type input "14"
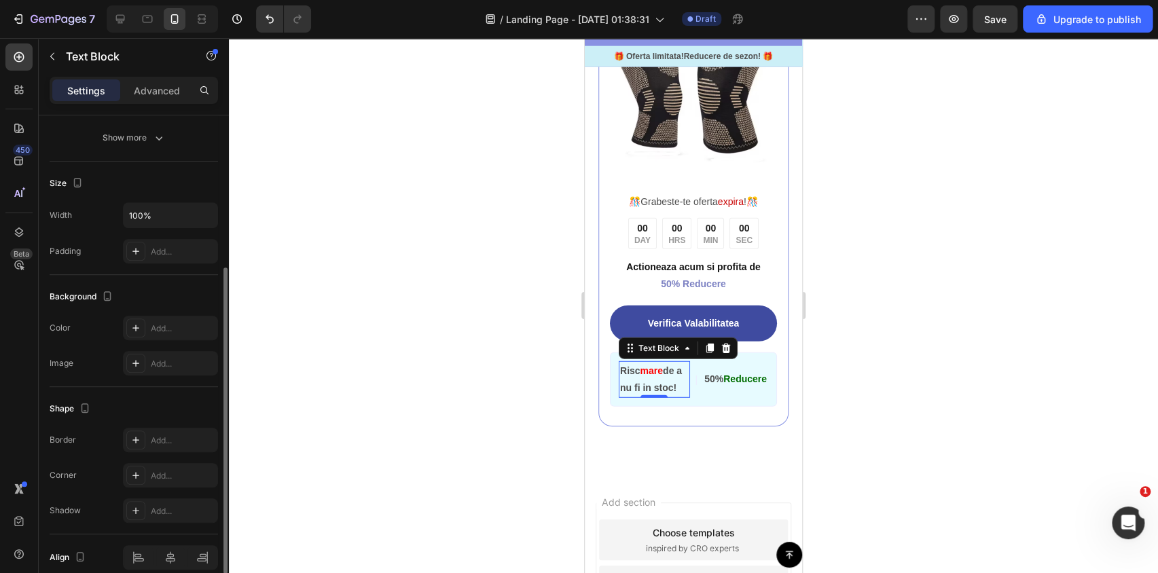
scroll to position [307, 0]
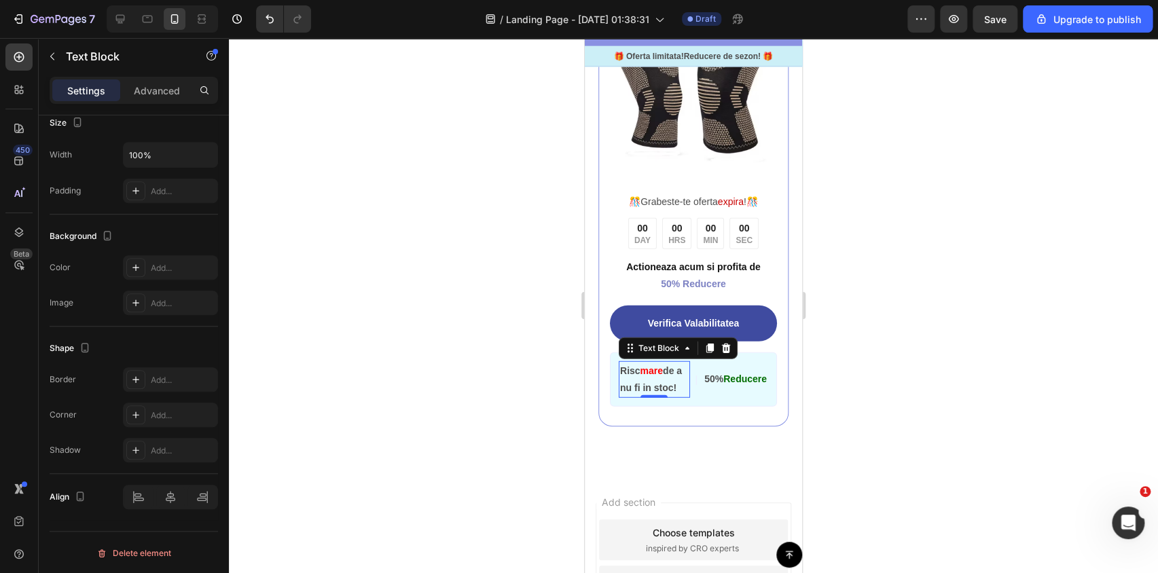
click at [146, 77] on div "Settings Advanced" at bounding box center [134, 90] width 168 height 27
click at [146, 92] on p "Advanced" at bounding box center [157, 91] width 46 height 14
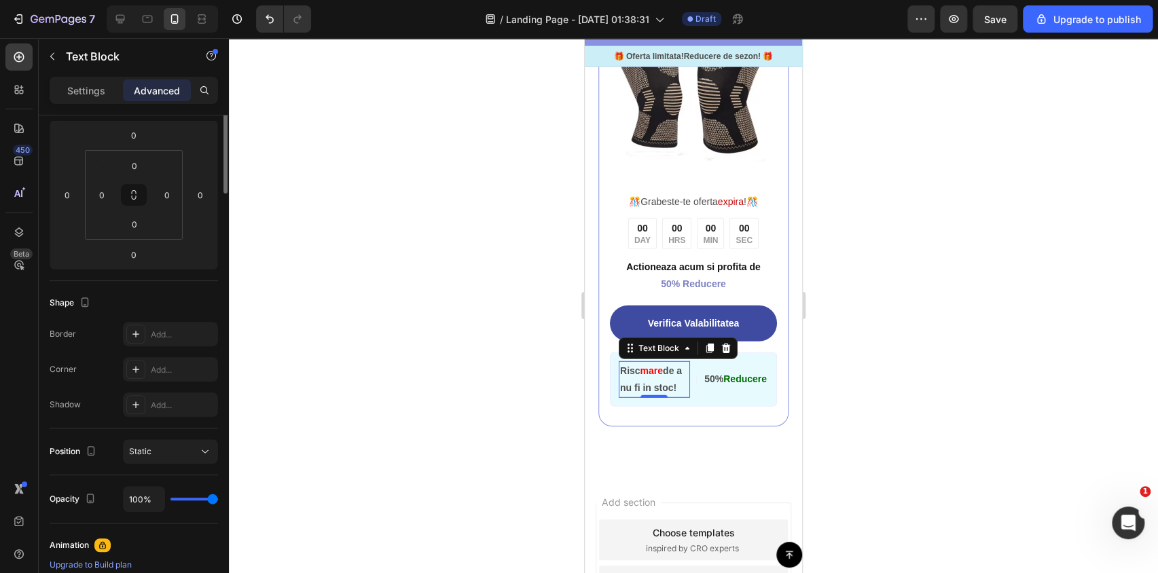
scroll to position [0, 0]
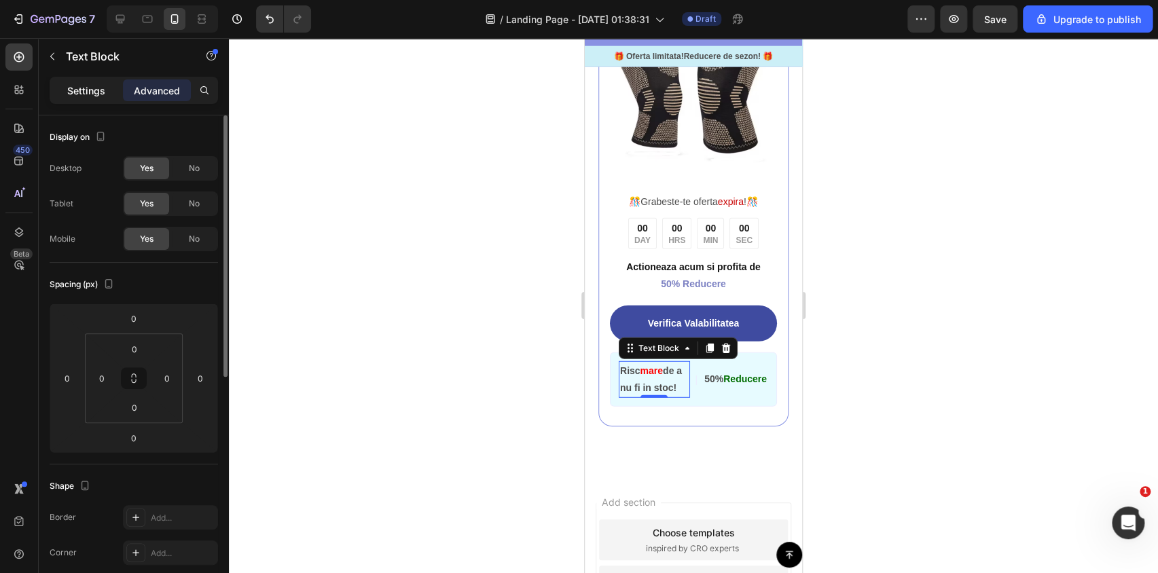
click at [91, 89] on p "Settings" at bounding box center [86, 91] width 38 height 14
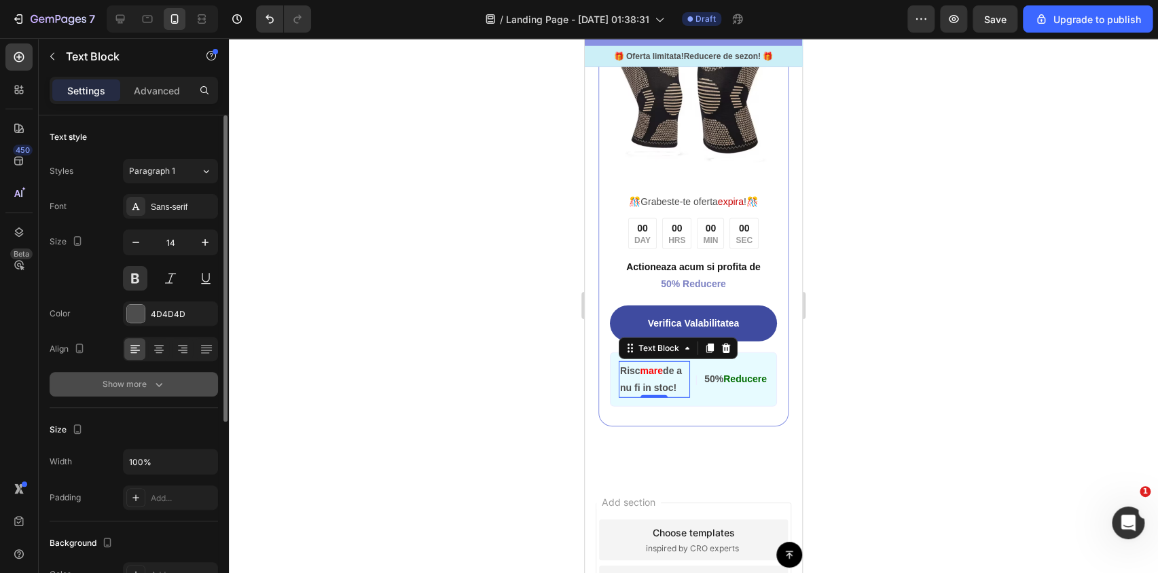
click at [159, 382] on icon "button" at bounding box center [159, 385] width 14 height 14
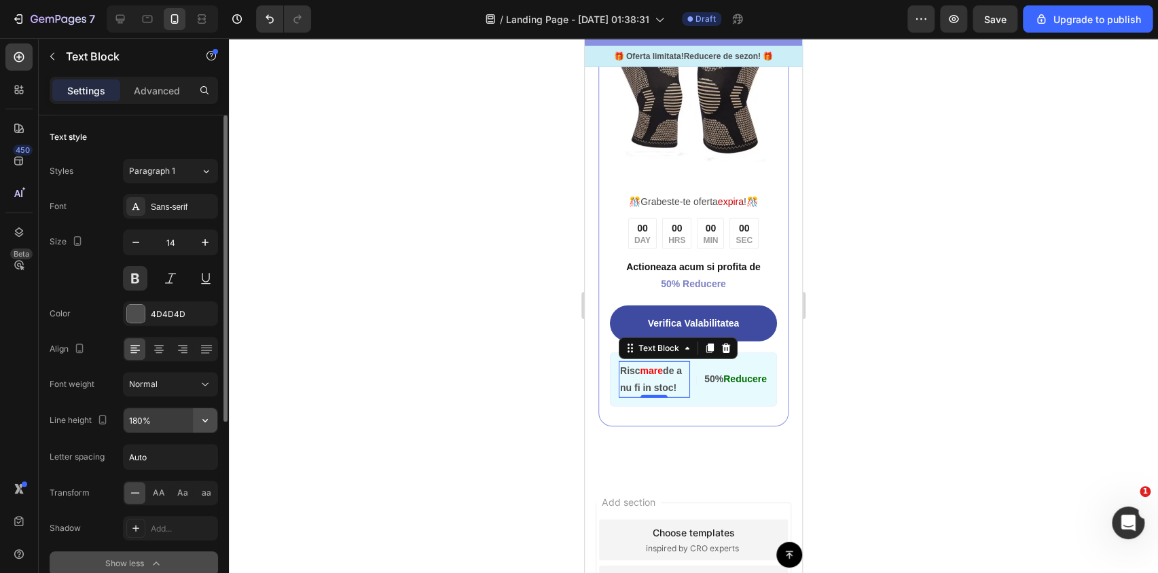
click at [198, 416] on icon "button" at bounding box center [205, 421] width 14 height 14
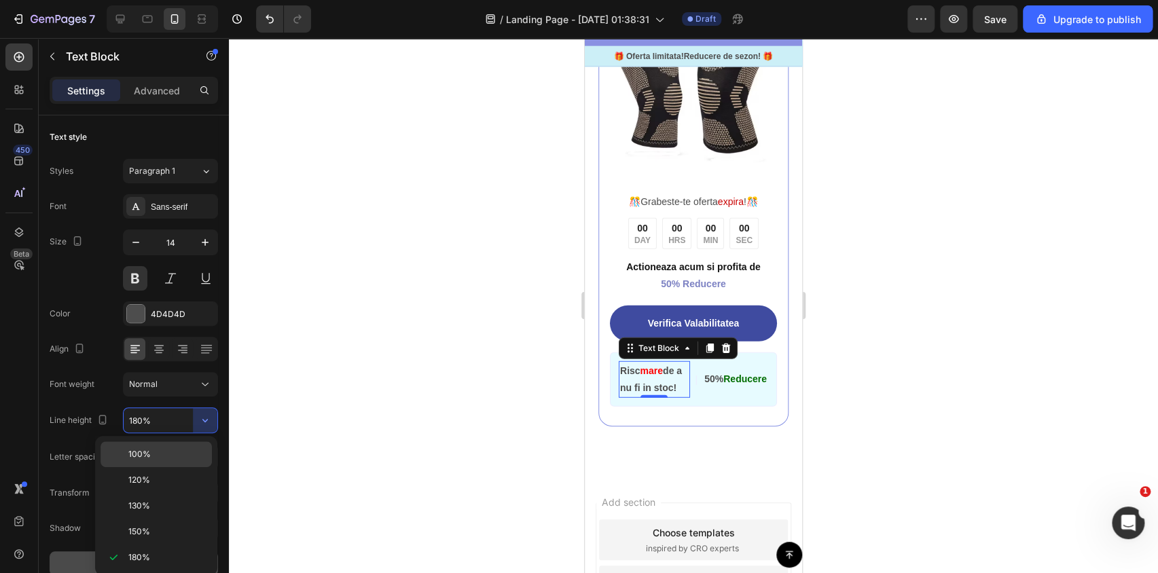
click at [172, 455] on p "100%" at bounding box center [166, 454] width 77 height 12
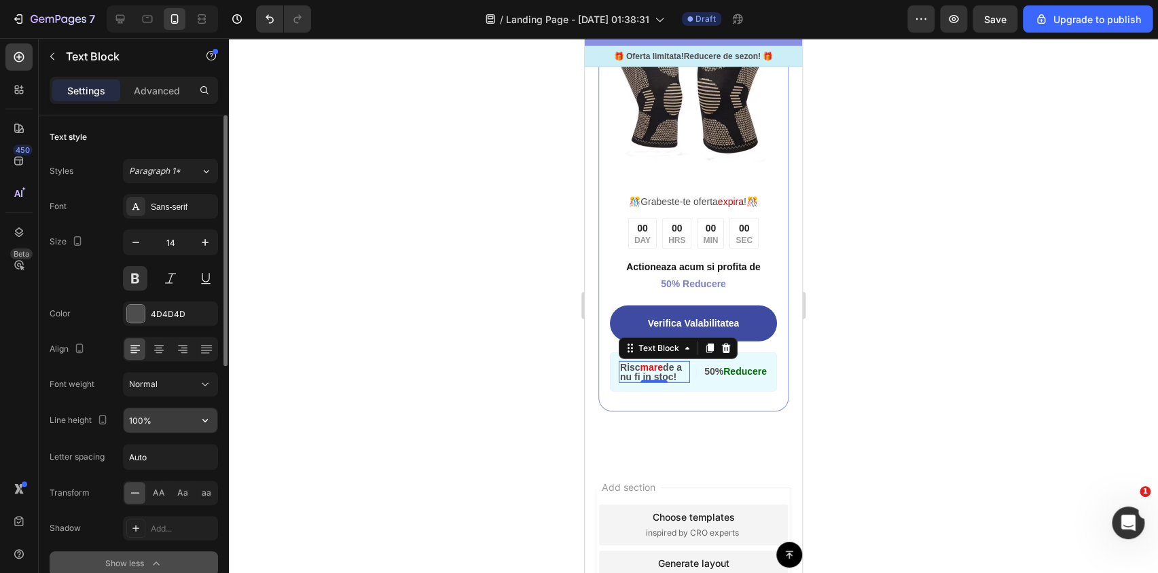
click at [207, 415] on icon "button" at bounding box center [205, 421] width 14 height 14
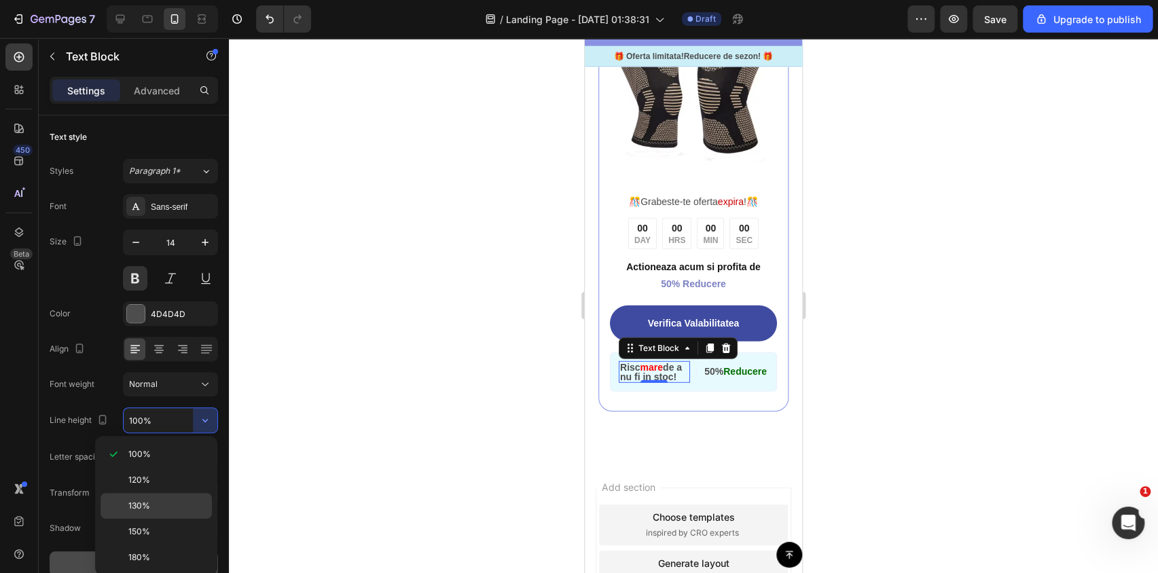
click at [155, 504] on p "130%" at bounding box center [166, 506] width 77 height 12
type input "130%"
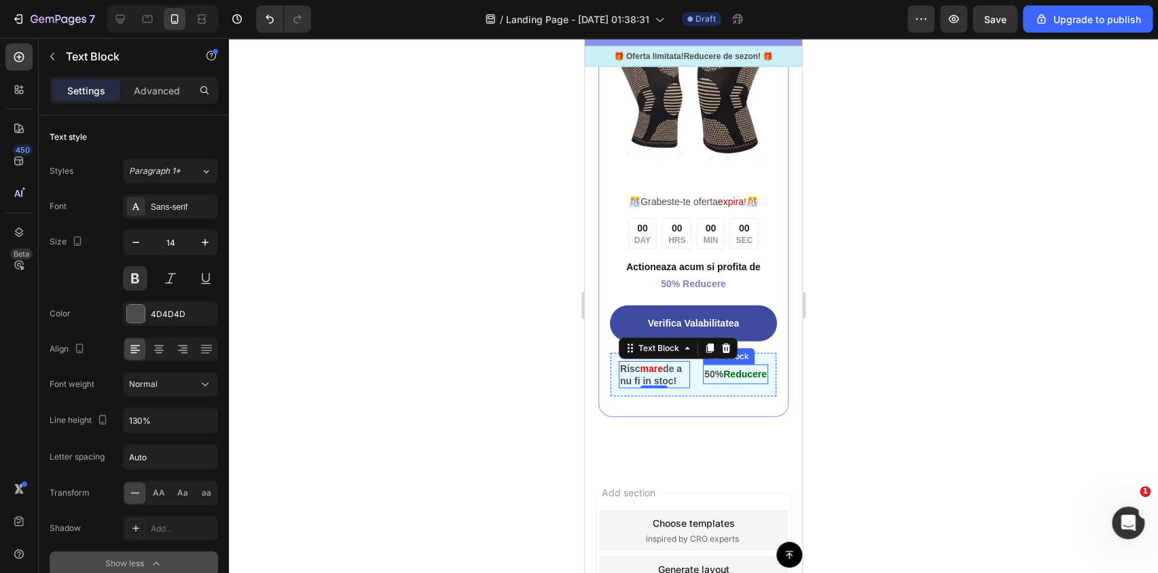
click at [732, 375] on span "Reducere" at bounding box center [744, 374] width 43 height 11
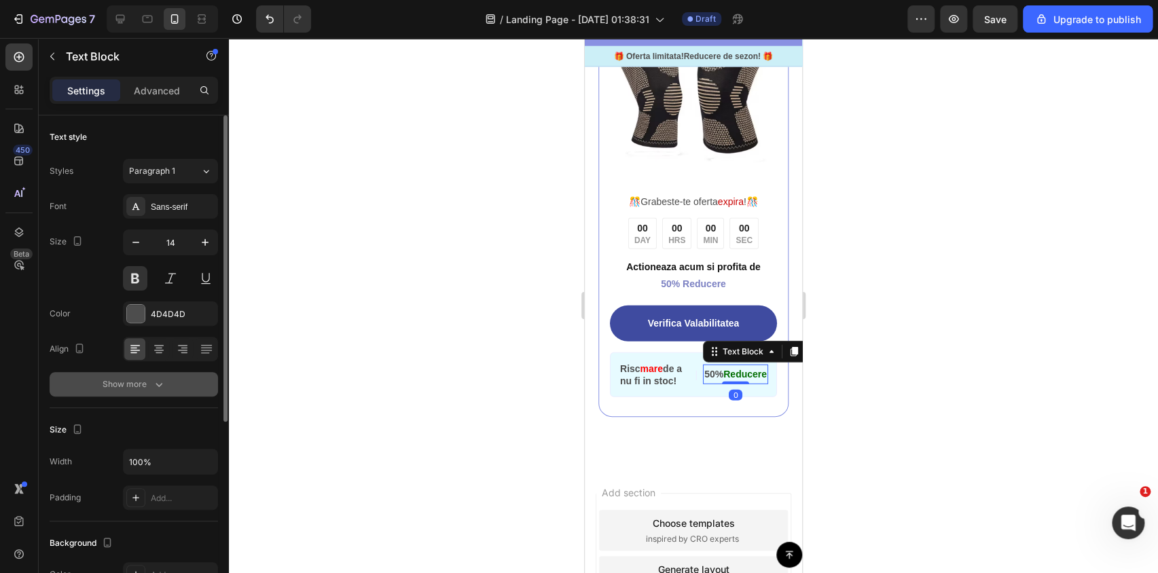
click at [163, 384] on icon "button" at bounding box center [159, 385] width 14 height 14
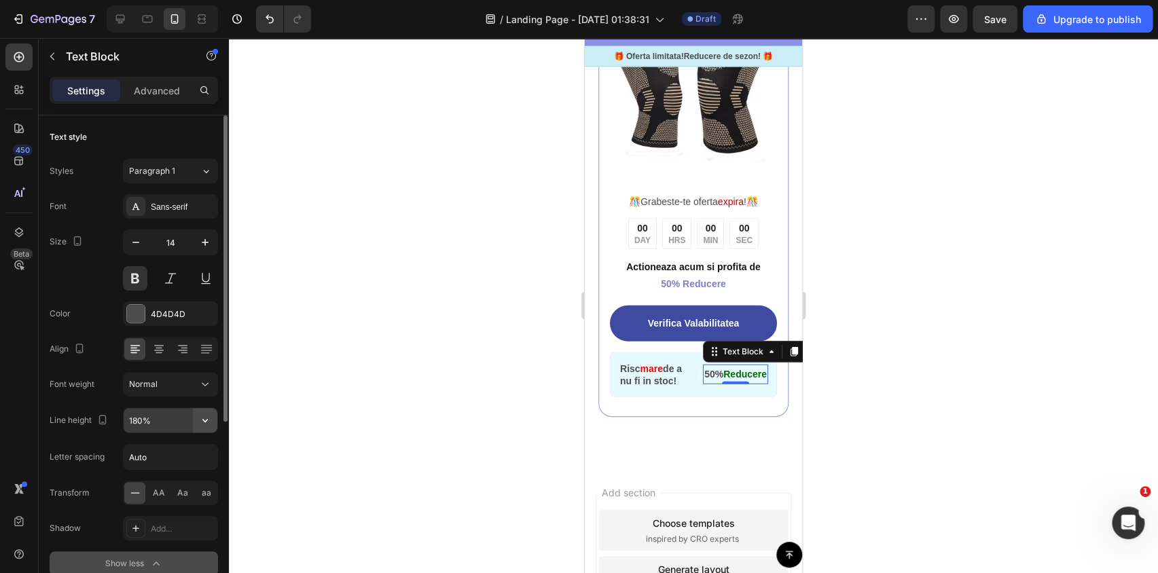
drag, startPoint x: 191, startPoint y: 407, endPoint x: 198, endPoint y: 420, distance: 14.9
click at [198, 420] on icon "button" at bounding box center [205, 421] width 14 height 14
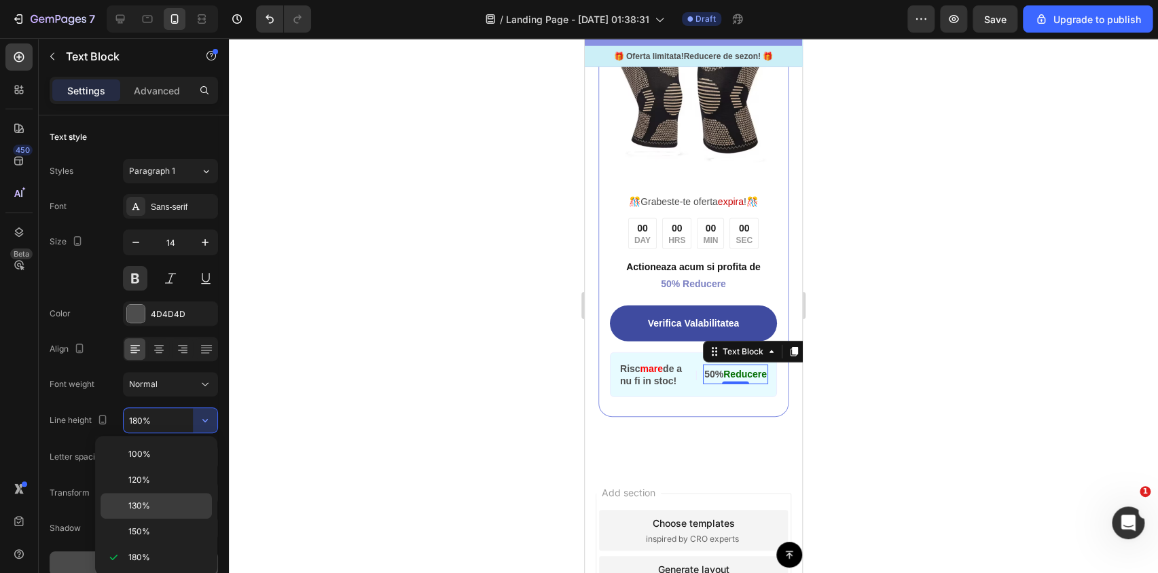
click at [168, 496] on div "130%" at bounding box center [155, 506] width 111 height 26
type input "130%"
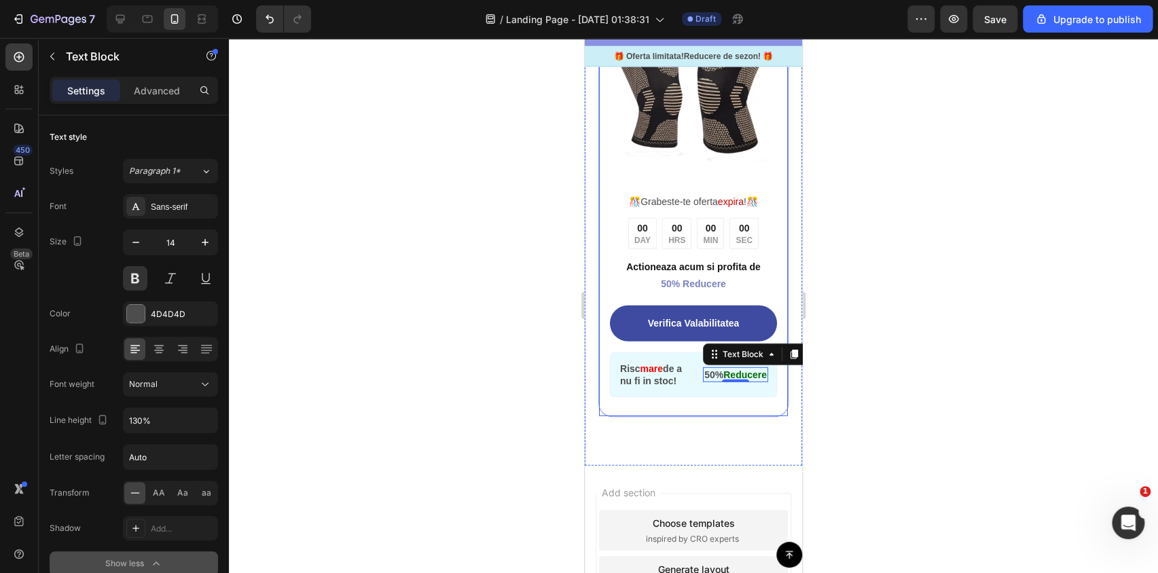
click at [722, 229] on div "00 DAY 00 HRS 00 MIN 00 SEC" at bounding box center [693, 234] width 130 height 32
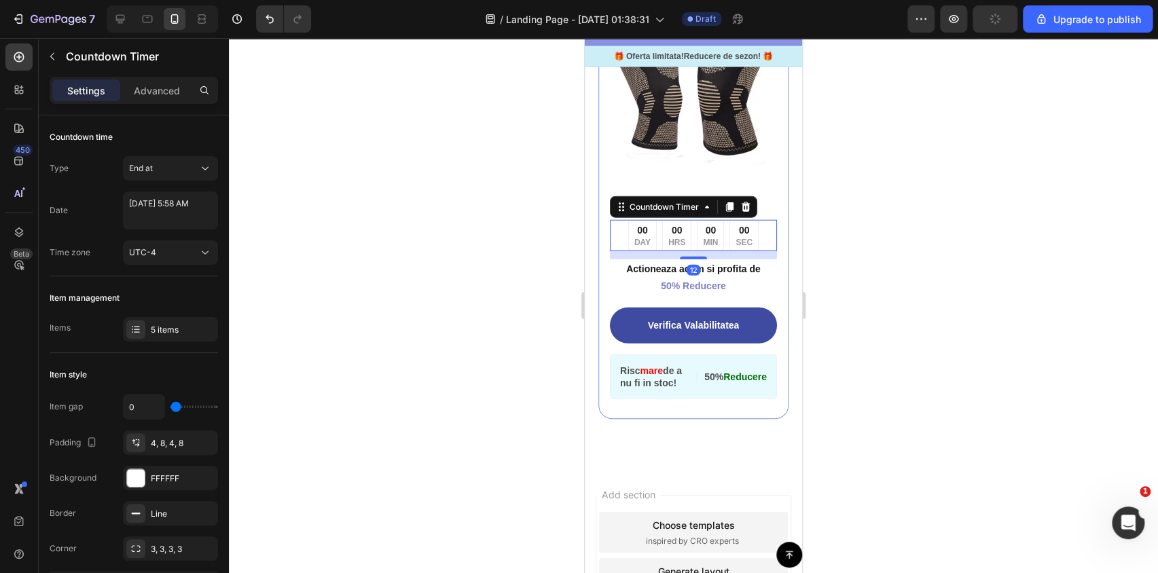
scroll to position [4071, 0]
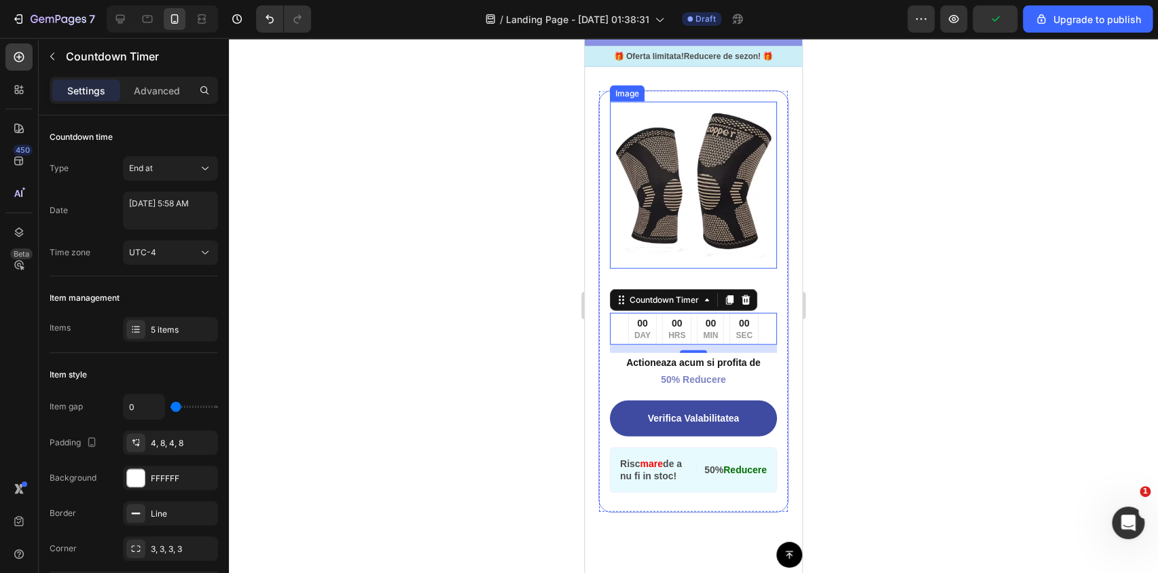
click at [714, 132] on img at bounding box center [693, 185] width 167 height 167
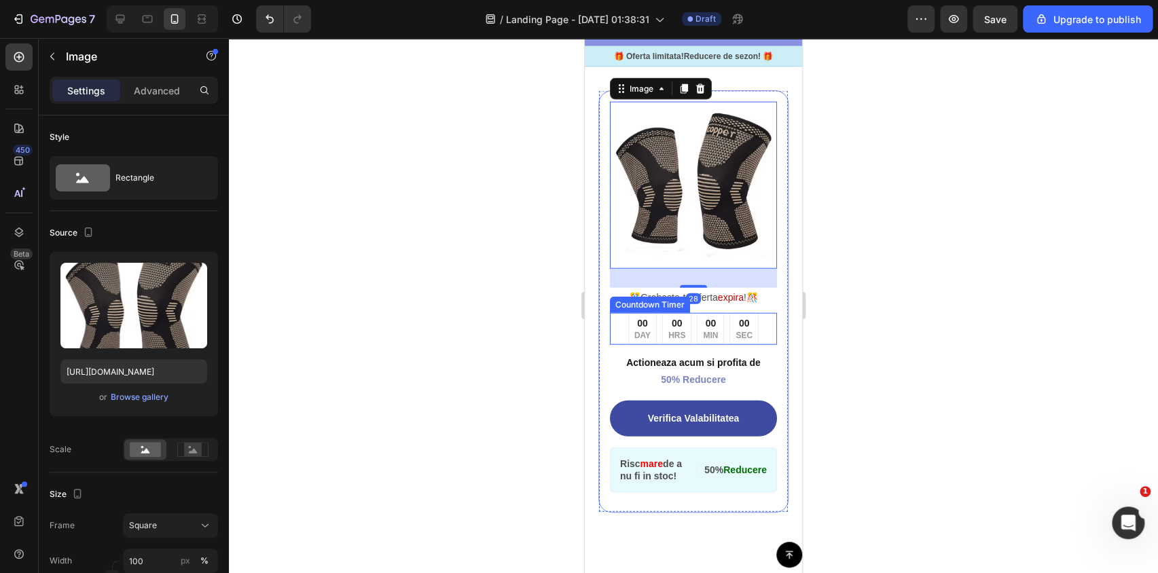
click at [739, 337] on div "00 SEC" at bounding box center [743, 329] width 29 height 32
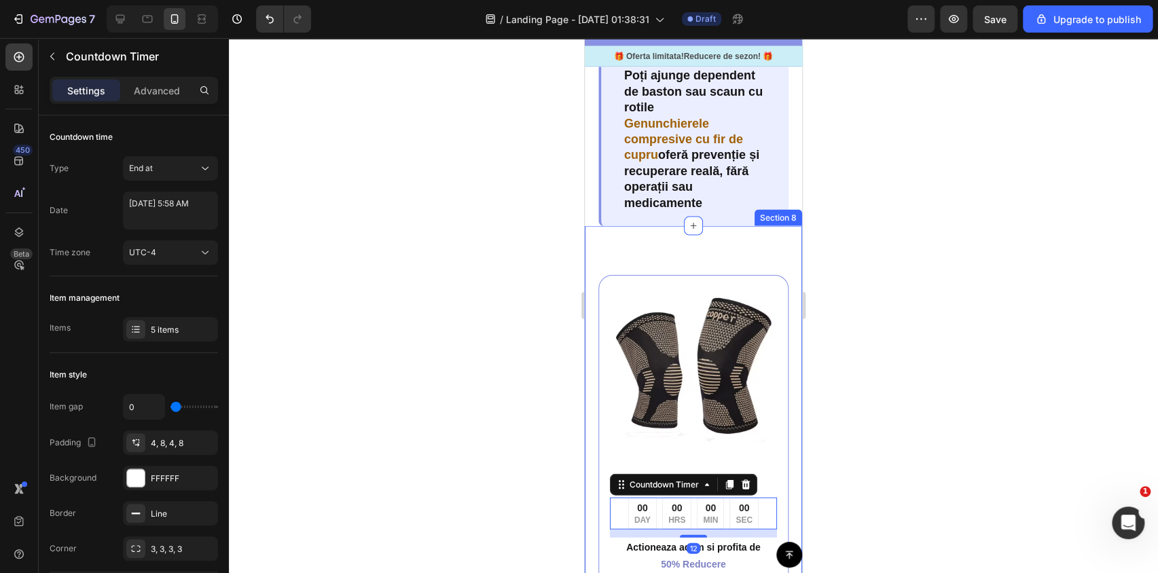
scroll to position [3886, 0]
click at [737, 156] on p "Genunchierele compresive cu fir de cupru oferă prevenție și recuperare reală, f…" at bounding box center [694, 164] width 141 height 95
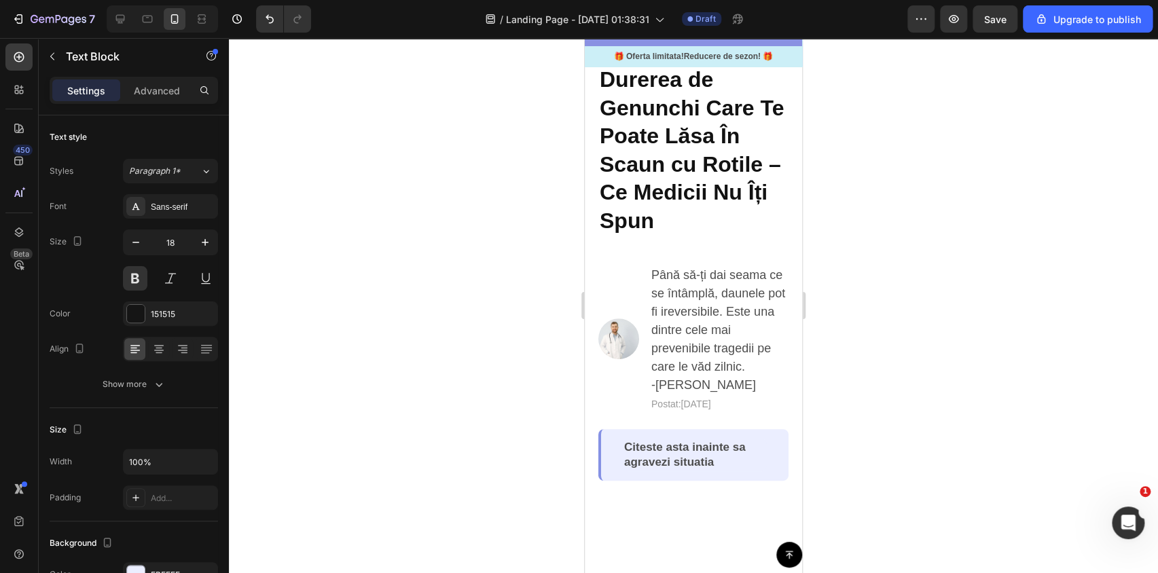
scroll to position [0, 0]
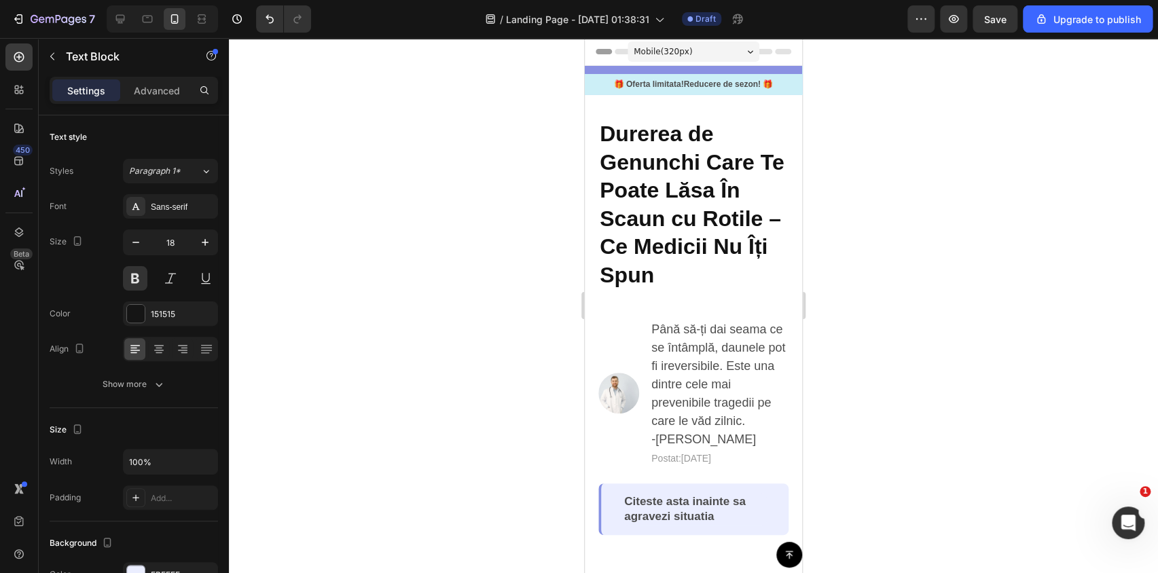
click at [970, 208] on div at bounding box center [693, 305] width 929 height 535
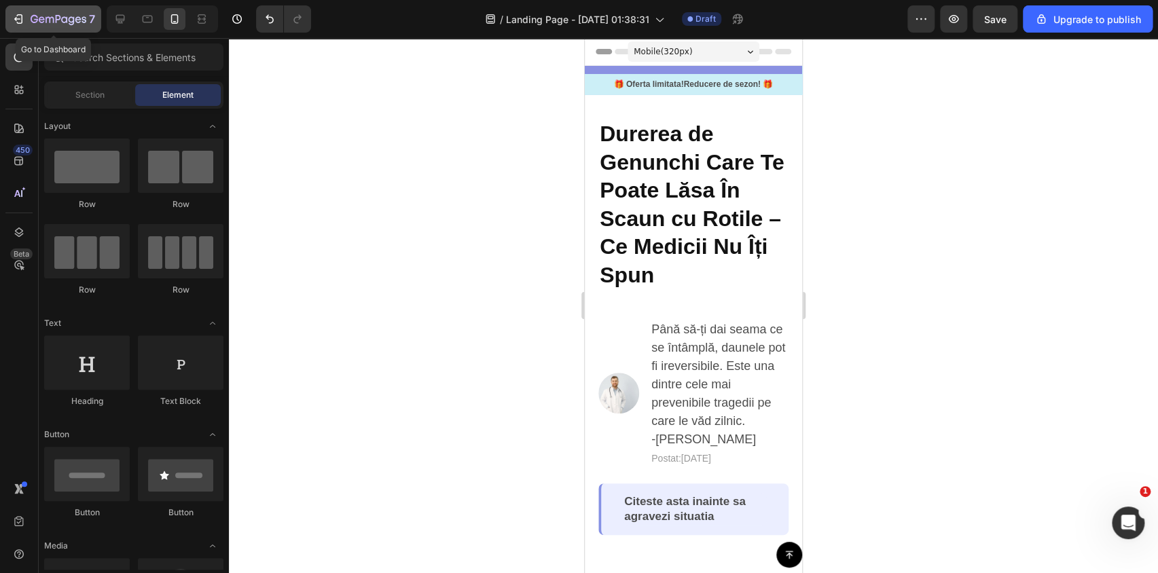
click at [18, 14] on icon "button" at bounding box center [19, 19] width 14 height 14
